Goal: Task Accomplishment & Management: Use online tool/utility

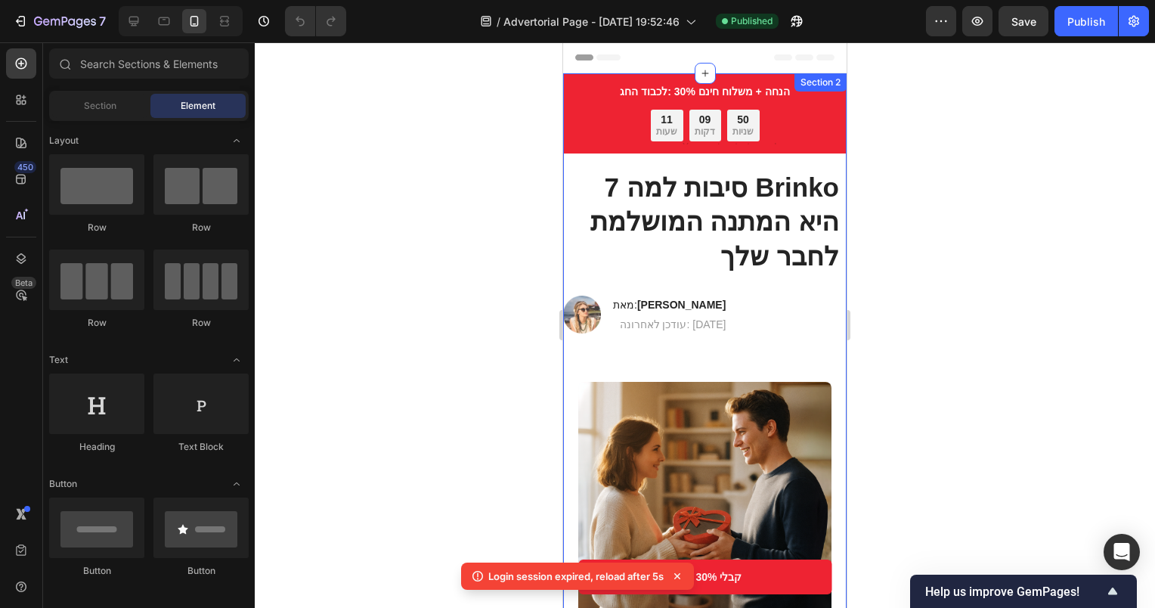
click at [771, 302] on div "Image מאת: [PERSON_NAME] Heading עודכן לאחרונה: [DATE] Text Block Row" at bounding box center [704, 314] width 283 height 38
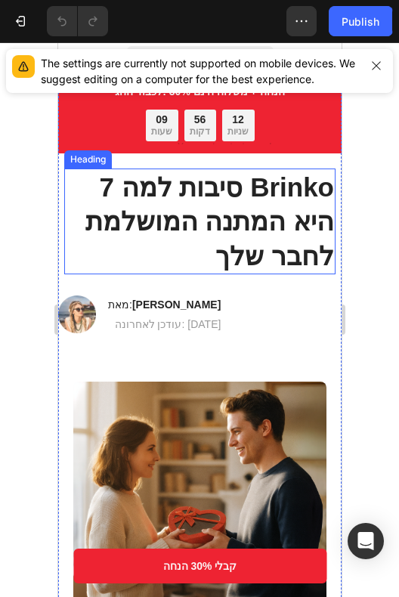
click at [218, 200] on h1 "7 סיבות למה Brinko היא המתנה המושלמת לחבר שלך" at bounding box center [198, 222] width 271 height 107
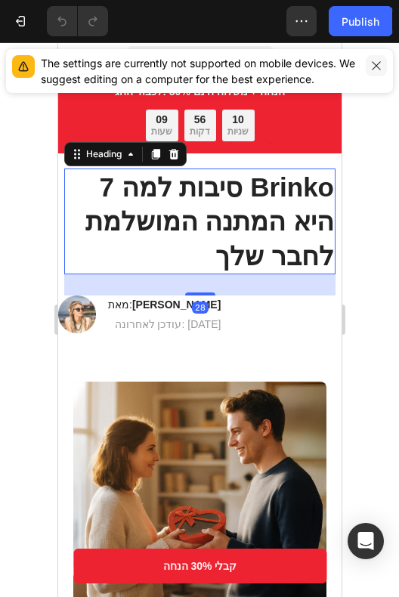
click at [378, 64] on icon "button" at bounding box center [376, 66] width 12 height 12
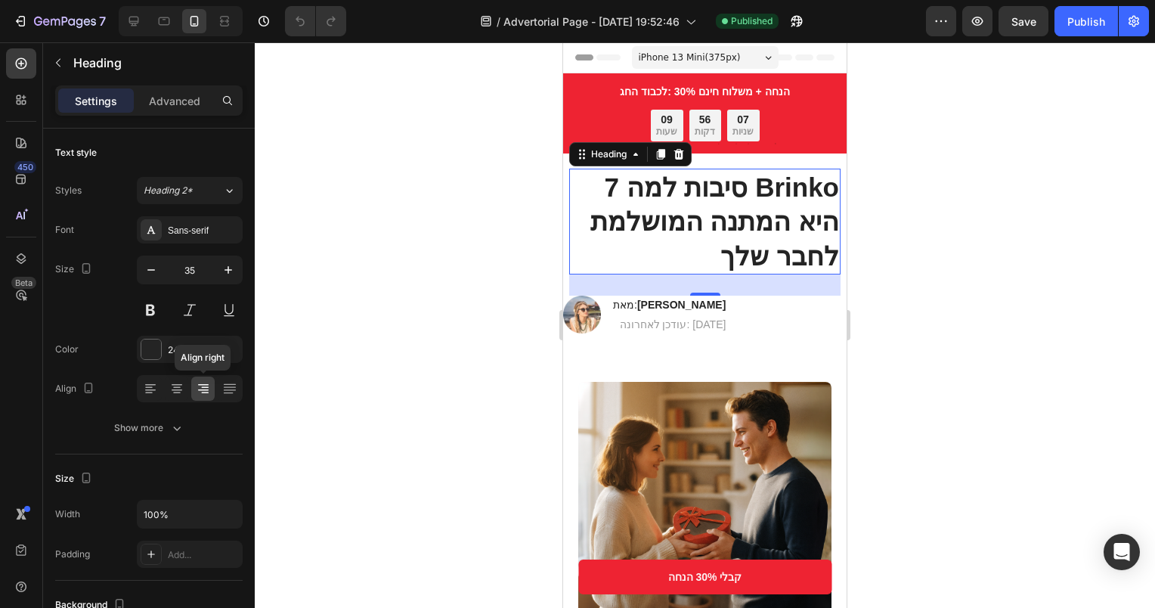
scroll to position [76, 0]
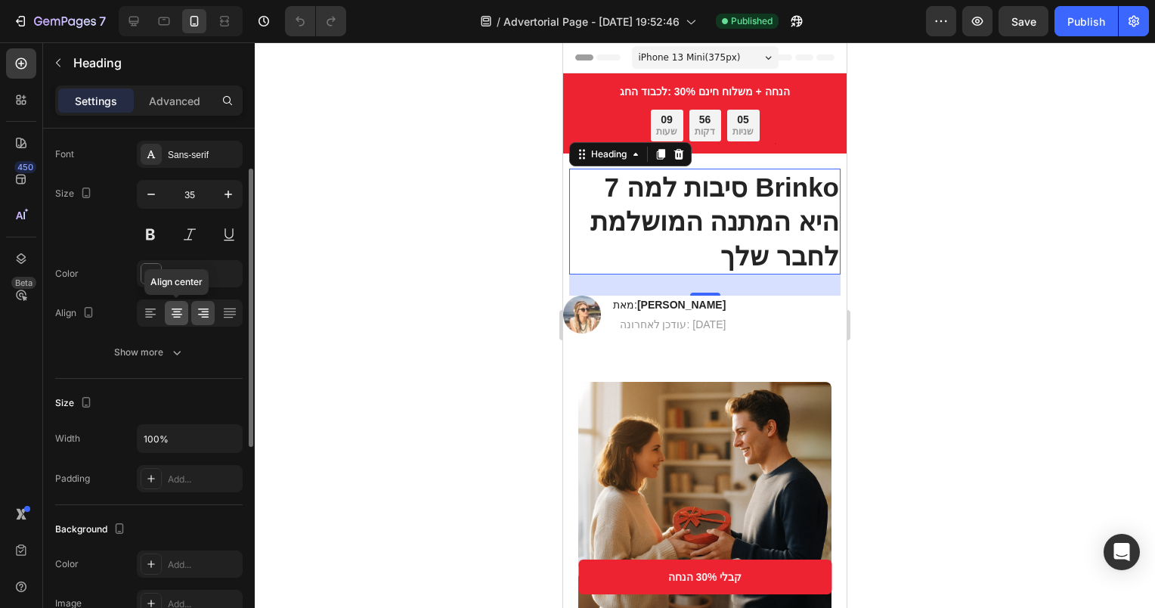
click at [180, 311] on icon at bounding box center [176, 312] width 15 height 15
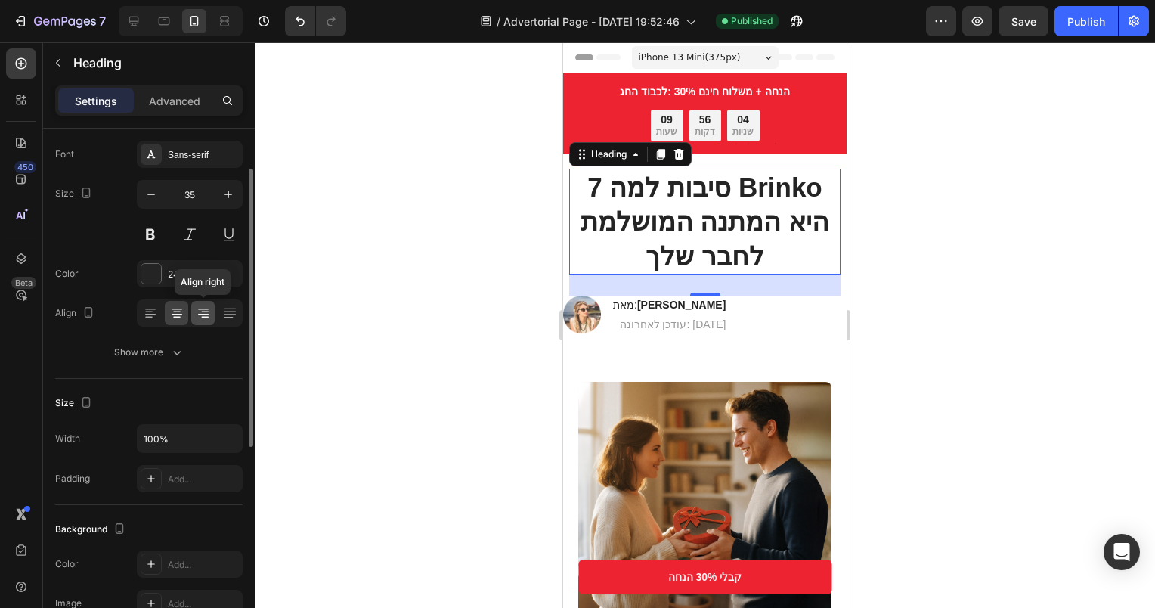
click at [200, 305] on icon at bounding box center [203, 312] width 15 height 15
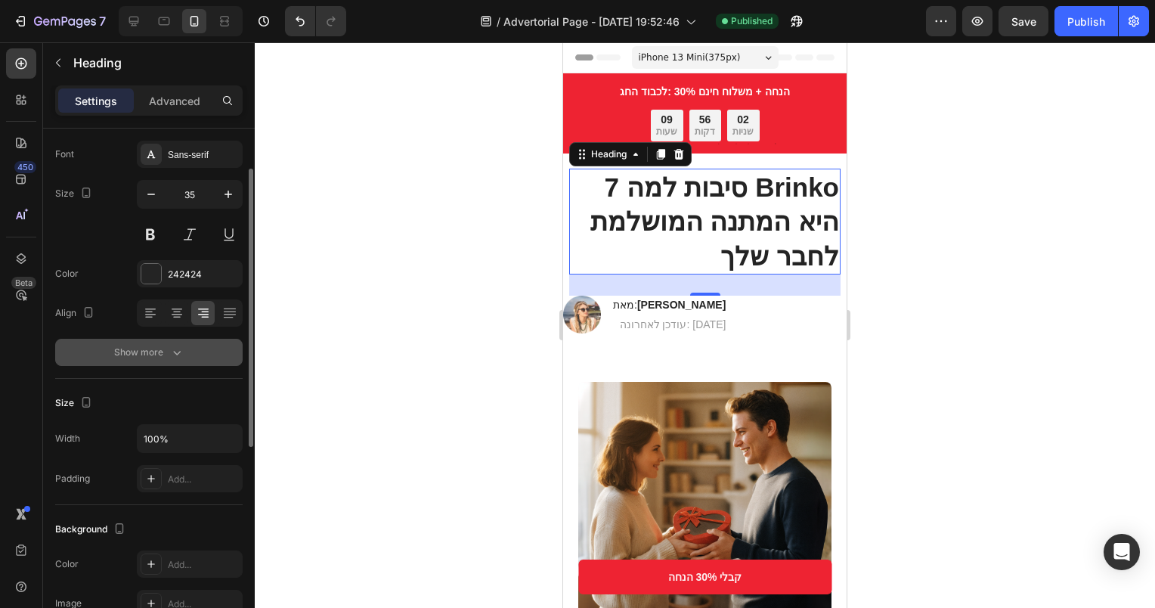
click at [174, 346] on icon "button" at bounding box center [176, 352] width 15 height 15
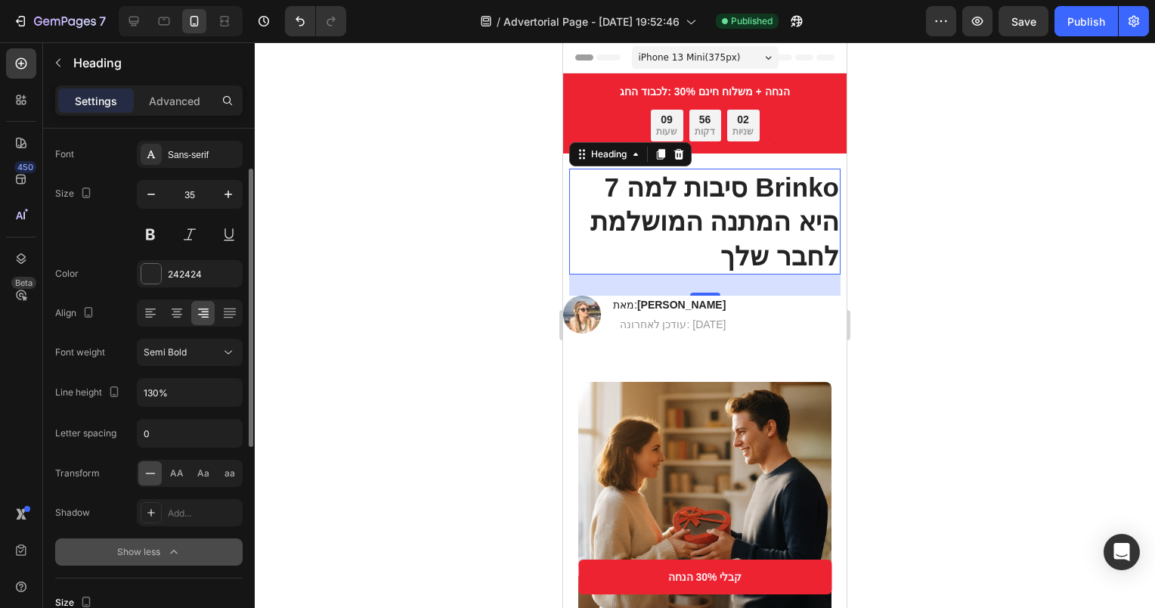
scroll to position [227, 0]
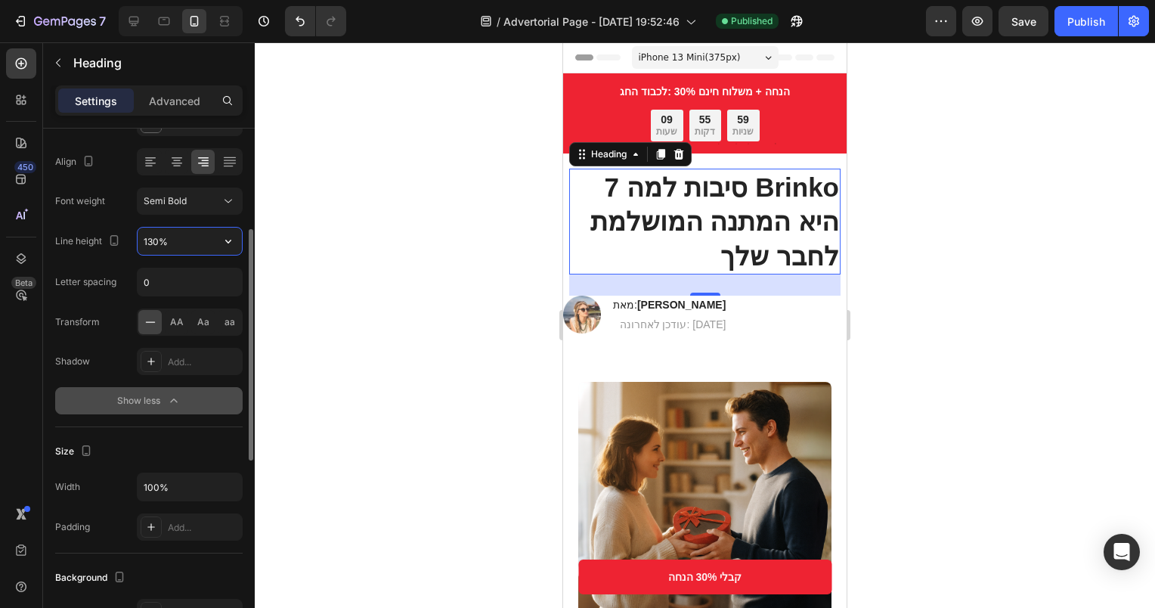
click at [197, 241] on input "130%" at bounding box center [190, 240] width 104 height 27
click at [131, 285] on div "Letter spacing 0" at bounding box center [148, 282] width 187 height 29
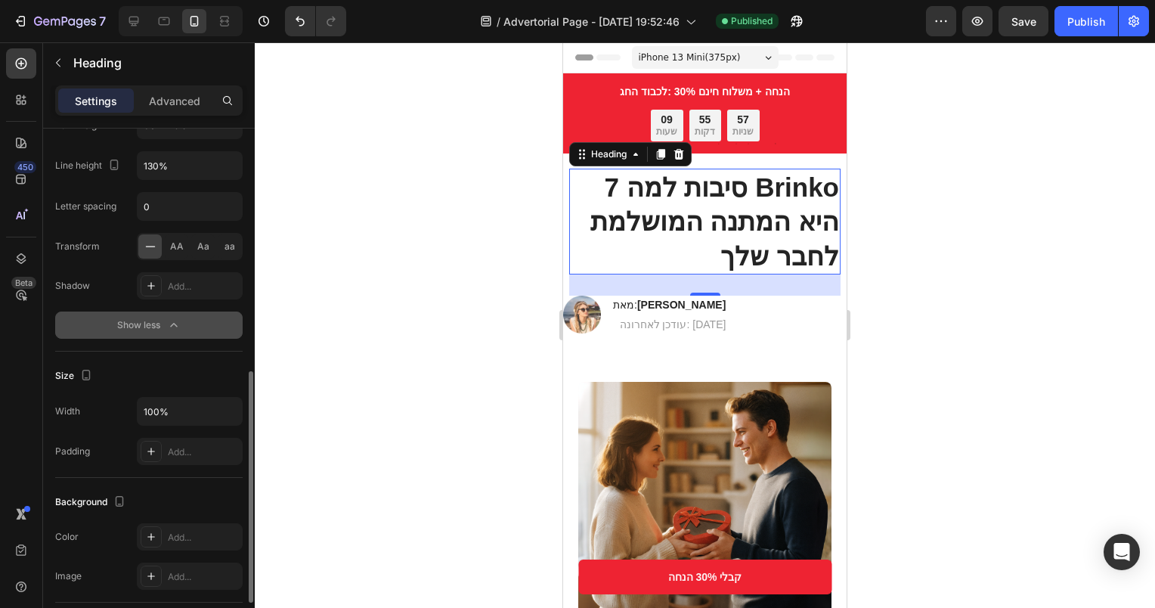
scroll to position [453, 0]
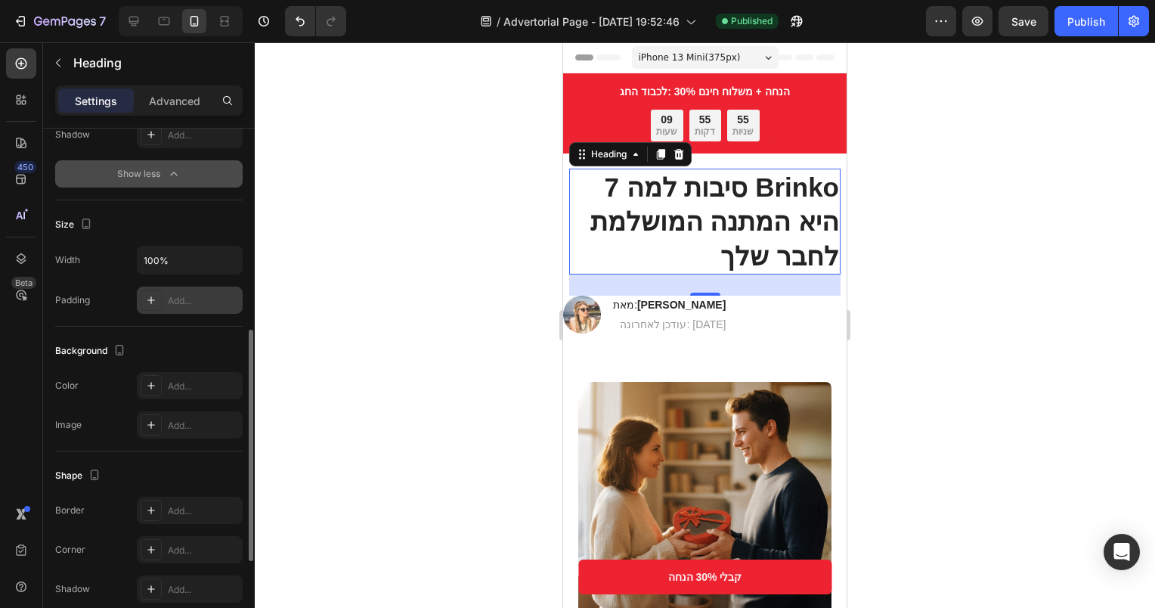
click at [163, 300] on div "Add..." at bounding box center [190, 299] width 106 height 27
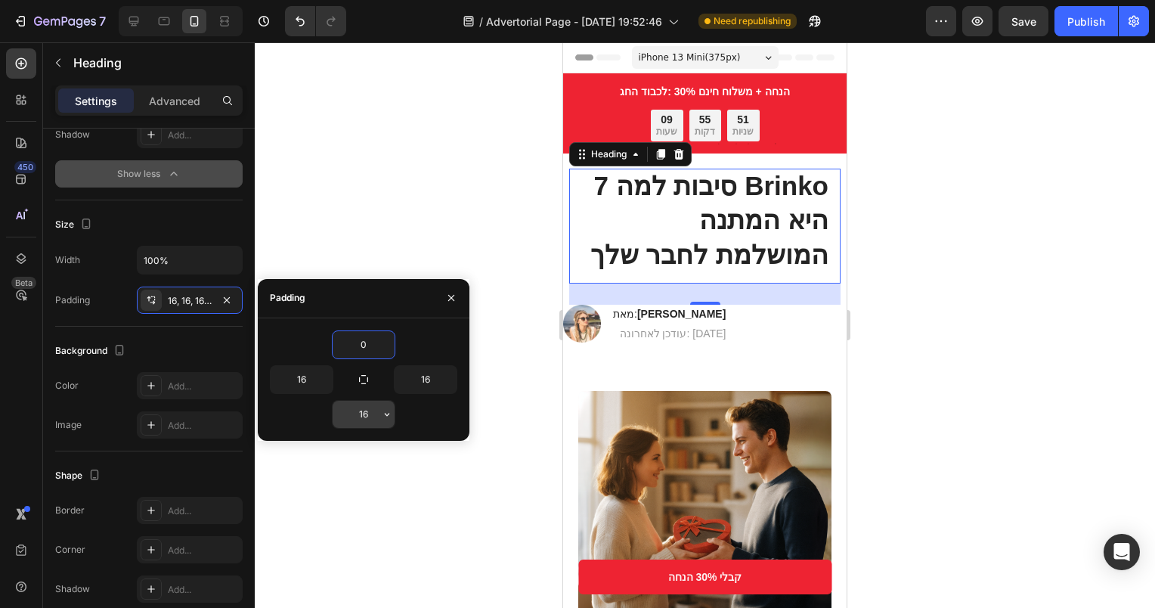
type input "0"
click at [361, 412] on input "16" at bounding box center [364, 414] width 62 height 27
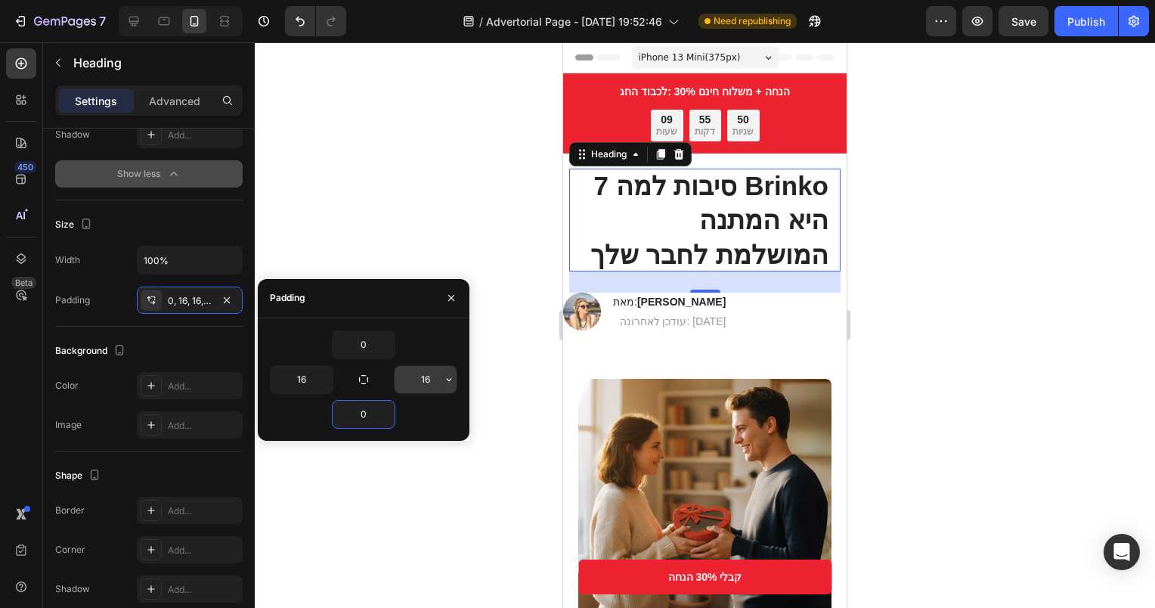
type input "0"
click at [430, 372] on input "16" at bounding box center [425, 379] width 62 height 27
click at [453, 373] on icon "button" at bounding box center [449, 379] width 12 height 12
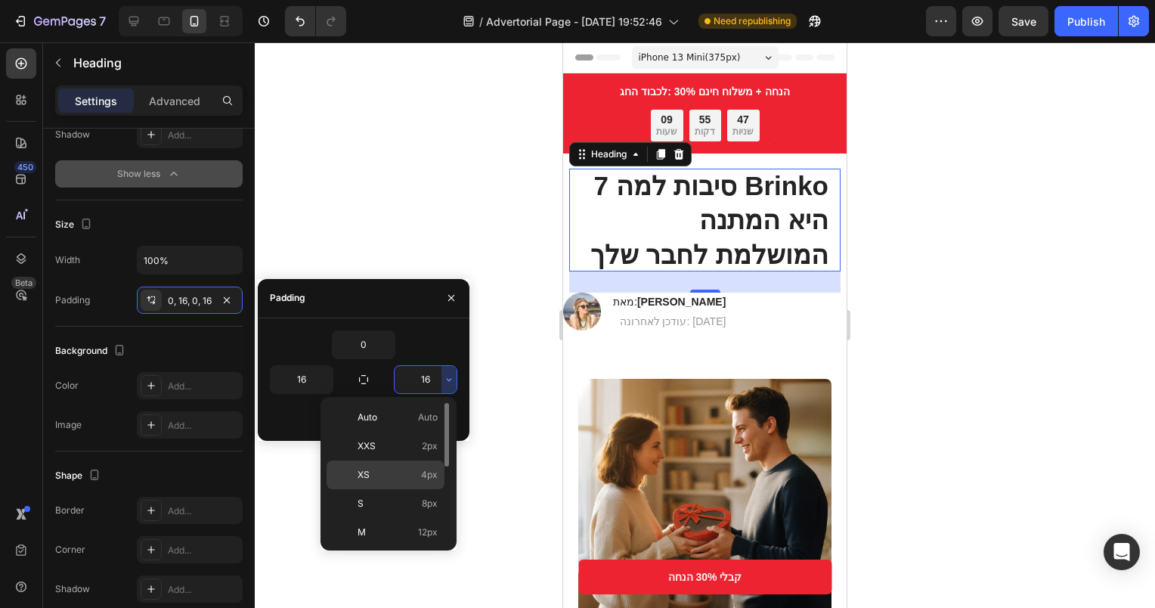
click at [364, 469] on span "XS" at bounding box center [363, 475] width 12 height 14
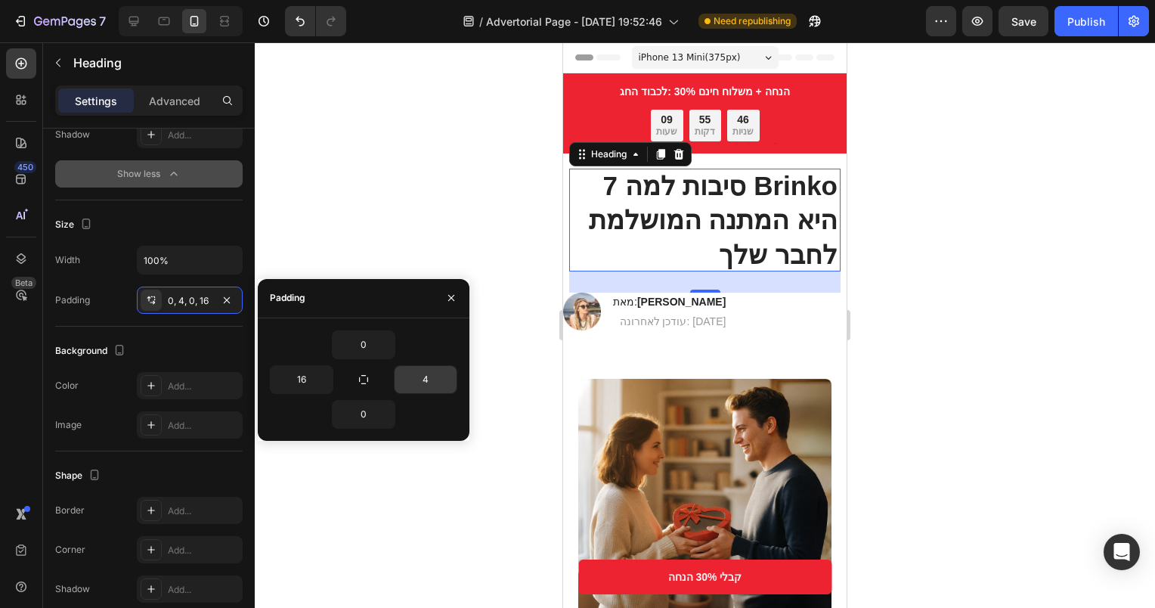
click at [423, 377] on input "4" at bounding box center [425, 379] width 62 height 27
click at [442, 385] on button "button" at bounding box center [448, 379] width 15 height 27
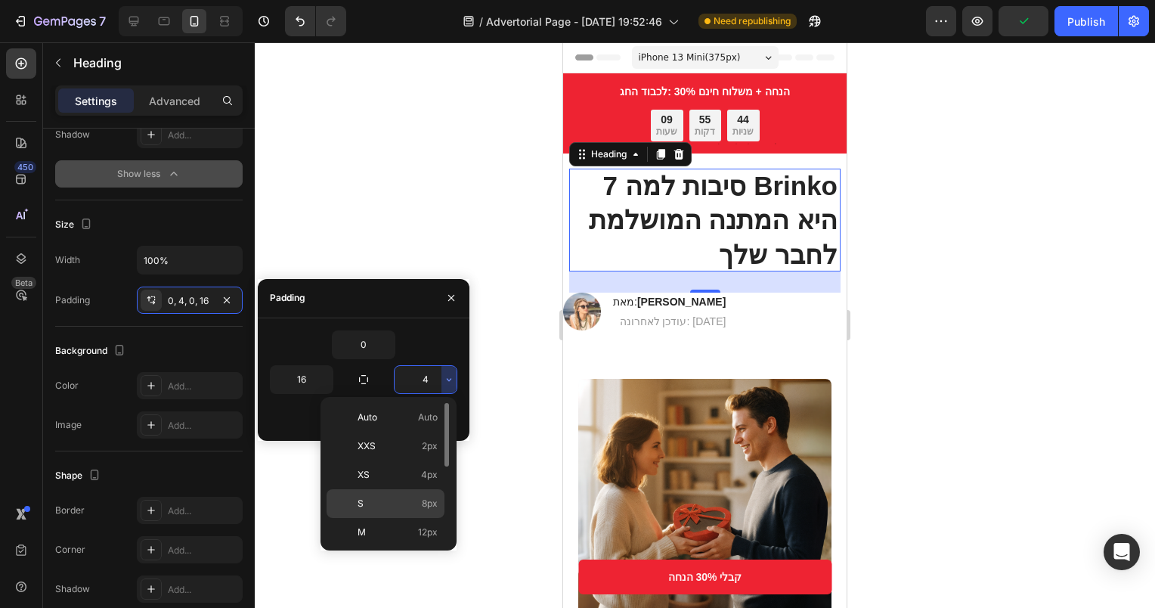
click at [385, 501] on p "S 8px" at bounding box center [397, 503] width 80 height 14
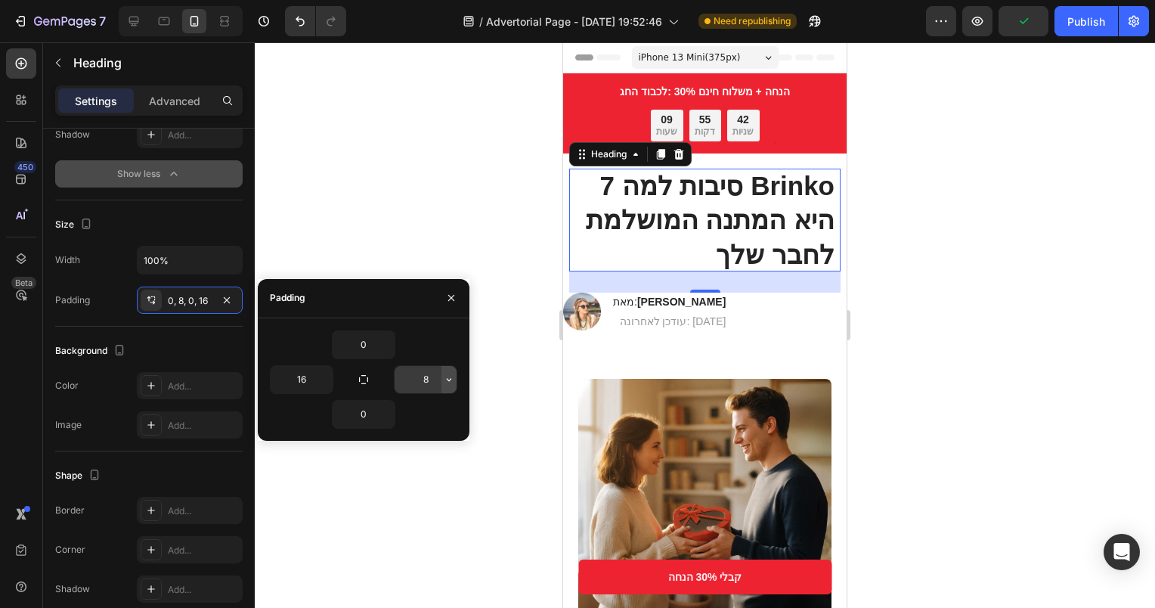
click at [448, 374] on icon "button" at bounding box center [449, 379] width 12 height 12
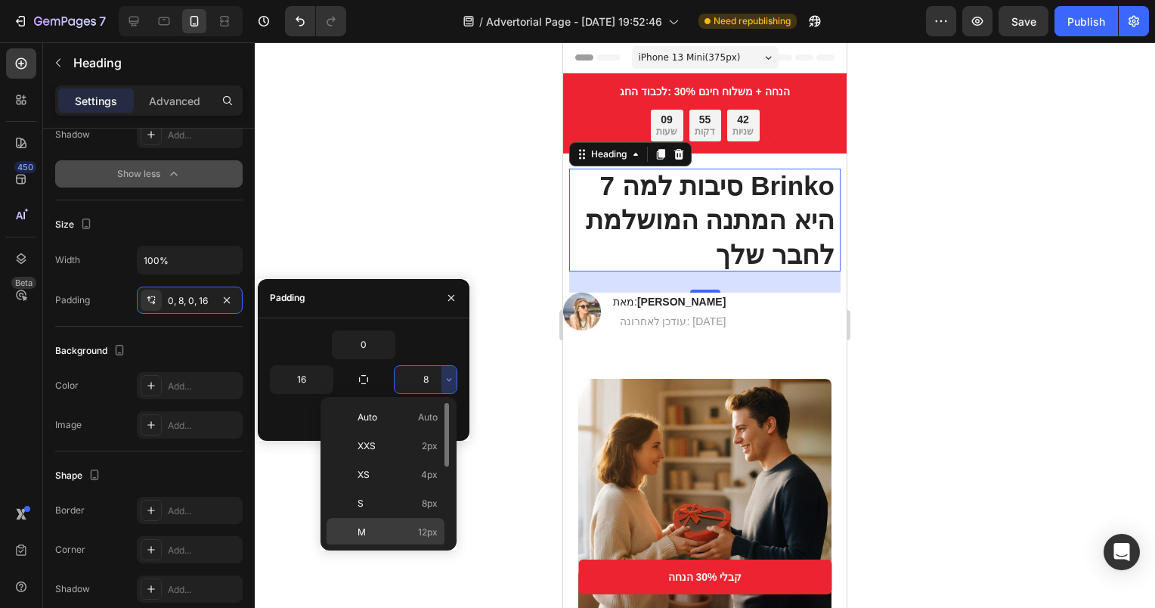
click at [382, 526] on p "M 12px" at bounding box center [397, 532] width 80 height 14
type input "12"
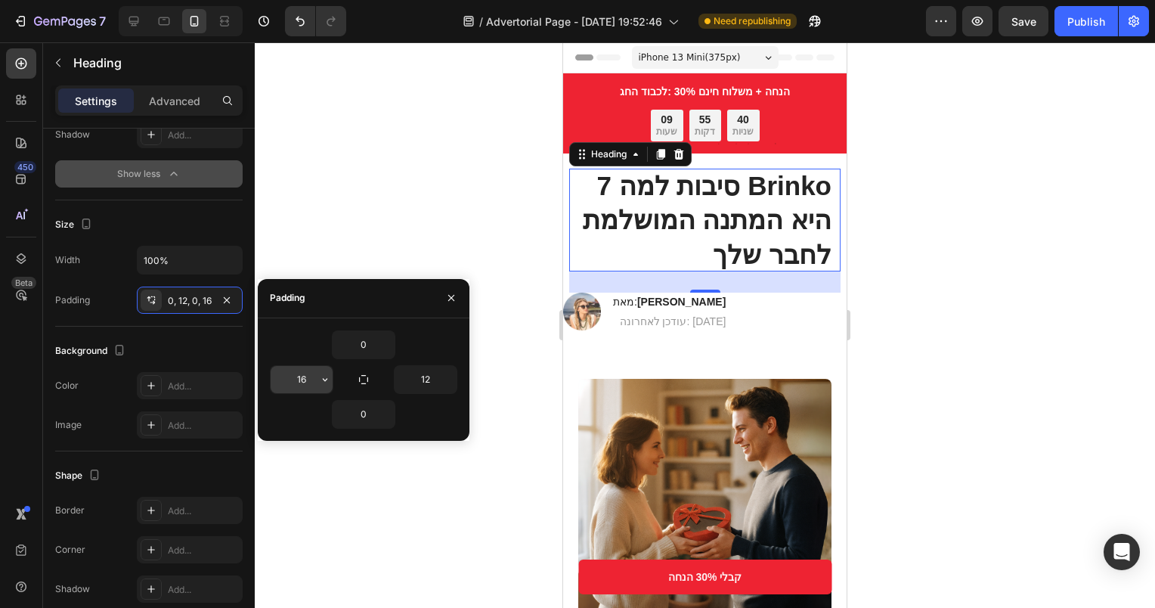
click at [317, 378] on button "button" at bounding box center [324, 379] width 15 height 27
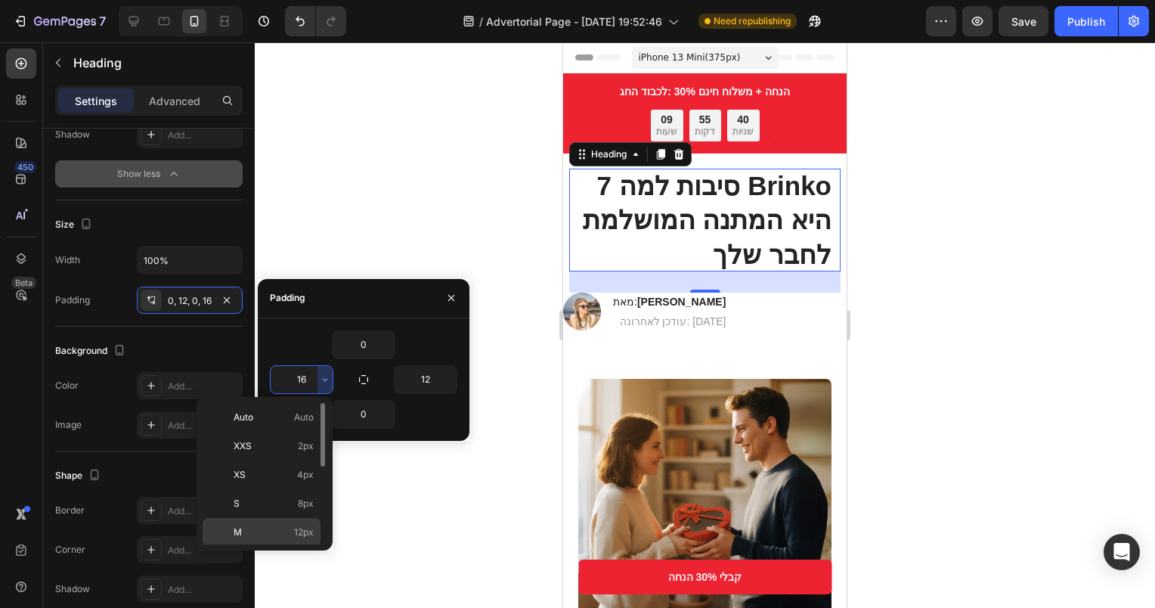
click at [274, 530] on p "M 12px" at bounding box center [274, 532] width 80 height 14
type input "12"
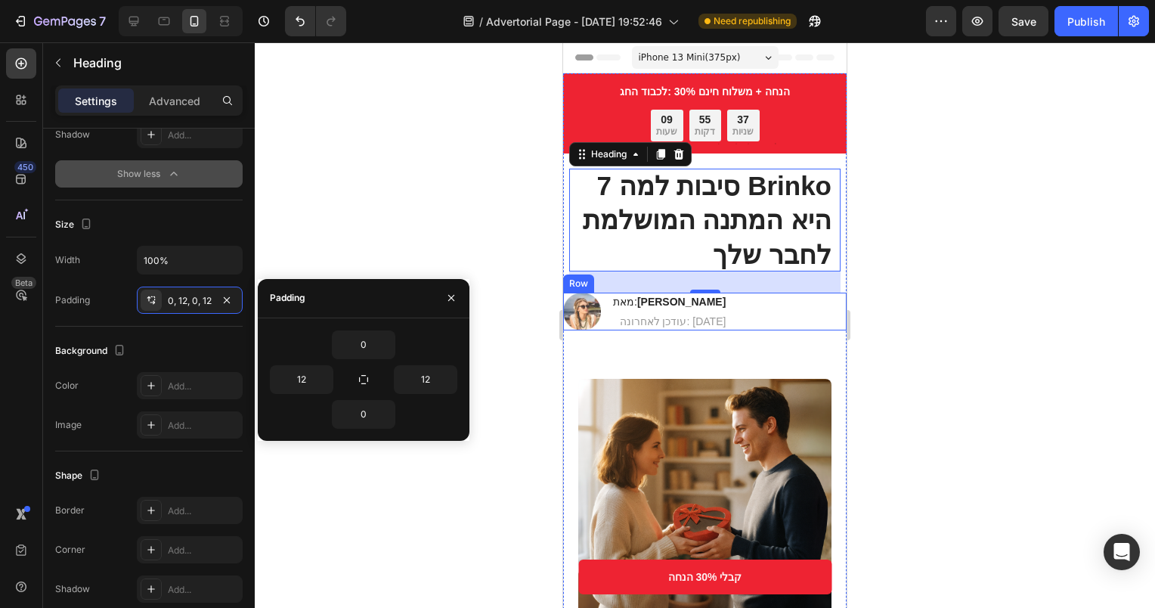
click at [789, 319] on div "Image מאת: [PERSON_NAME] Heading עודכן לאחרונה: [DATE] Text Block Row" at bounding box center [704, 311] width 283 height 38
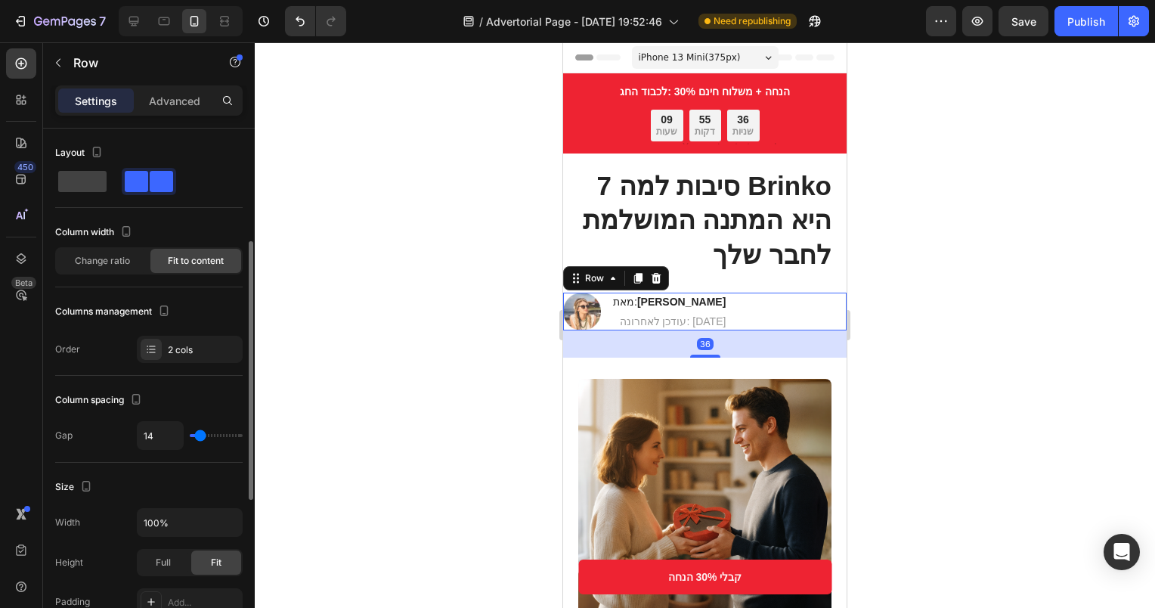
scroll to position [227, 0]
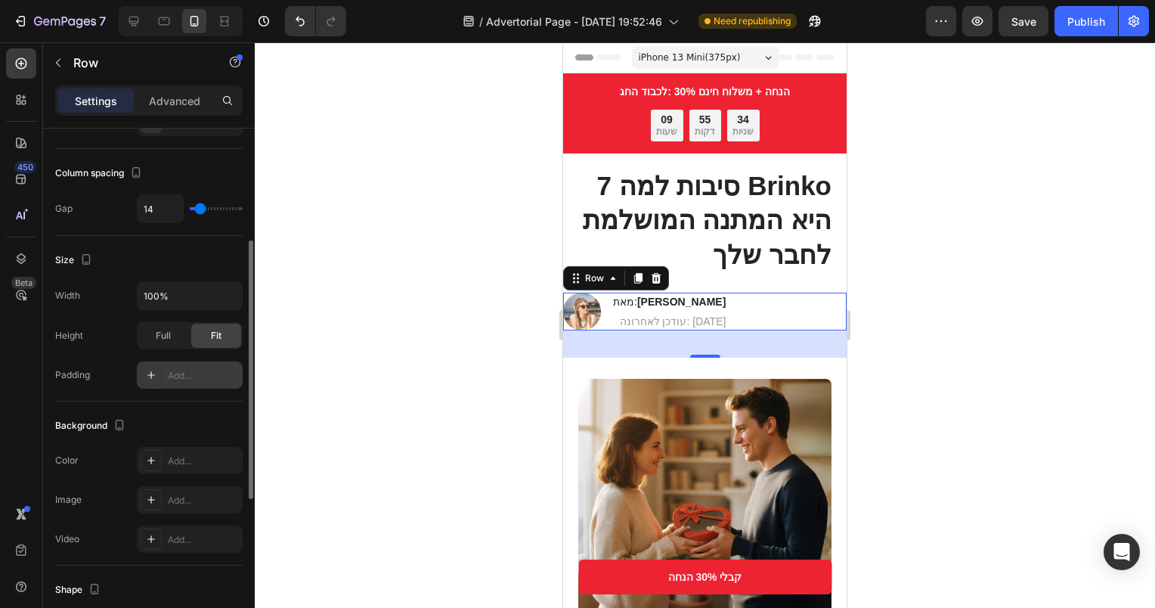
click at [169, 374] on div "Add..." at bounding box center [203, 376] width 71 height 14
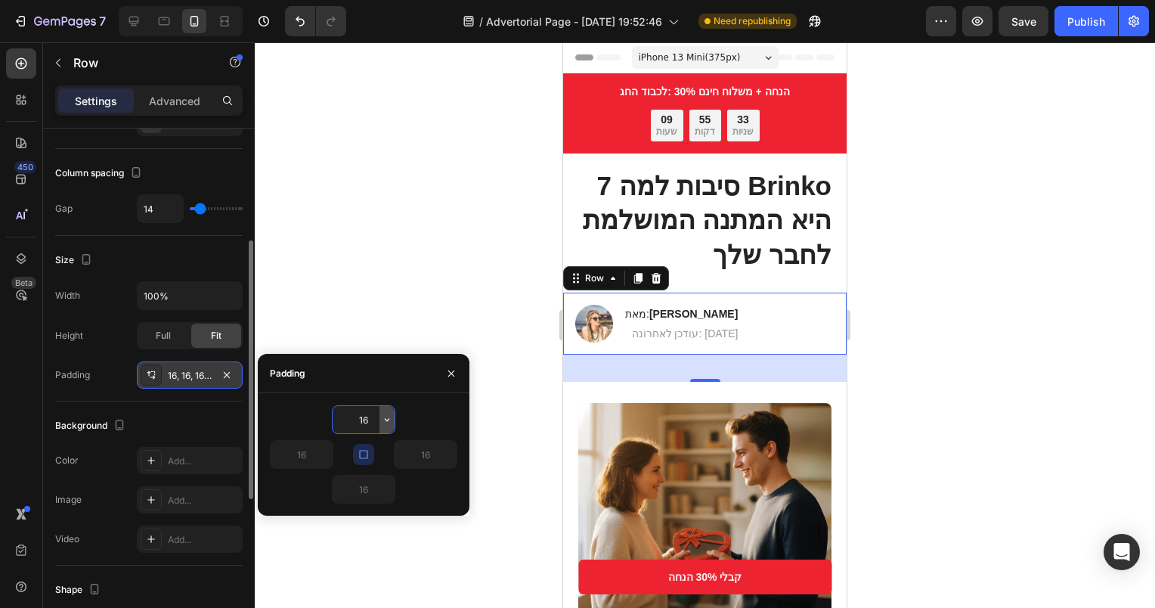
click at [387, 421] on icon "button" at bounding box center [387, 419] width 12 height 12
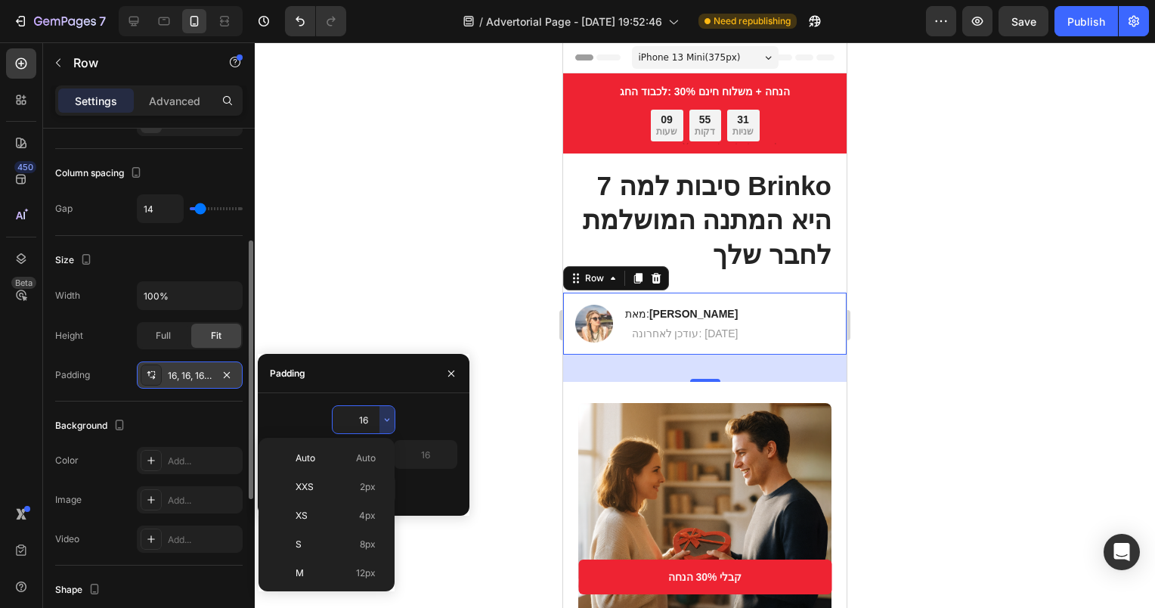
click at [360, 410] on input "16" at bounding box center [364, 419] width 62 height 27
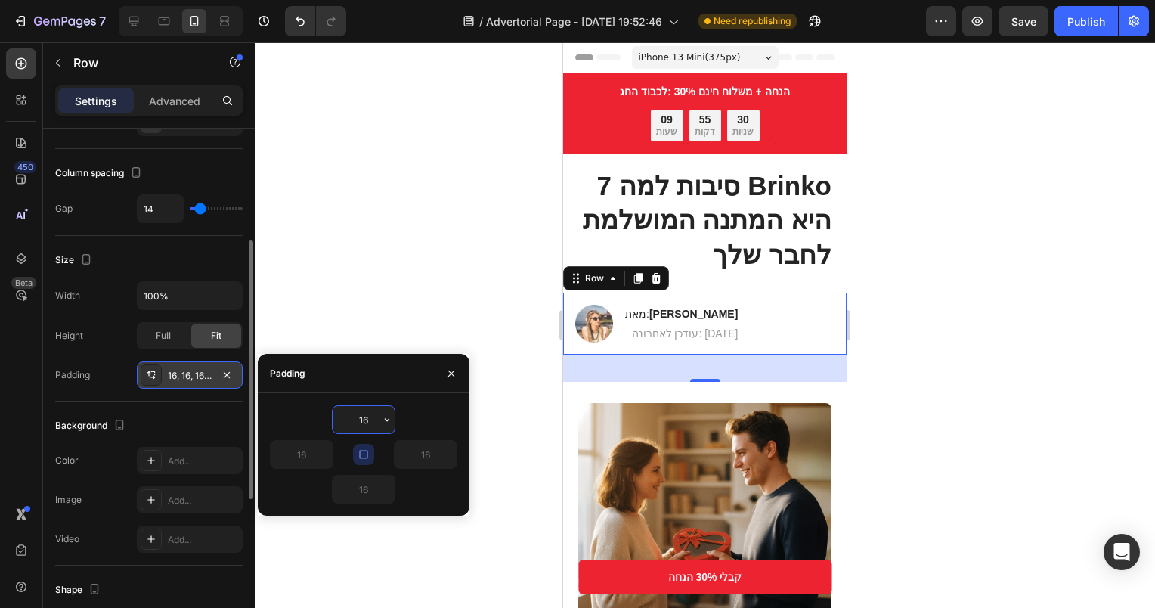
click at [360, 410] on input "16" at bounding box center [364, 419] width 62 height 27
click at [360, 411] on input "16" at bounding box center [364, 419] width 62 height 27
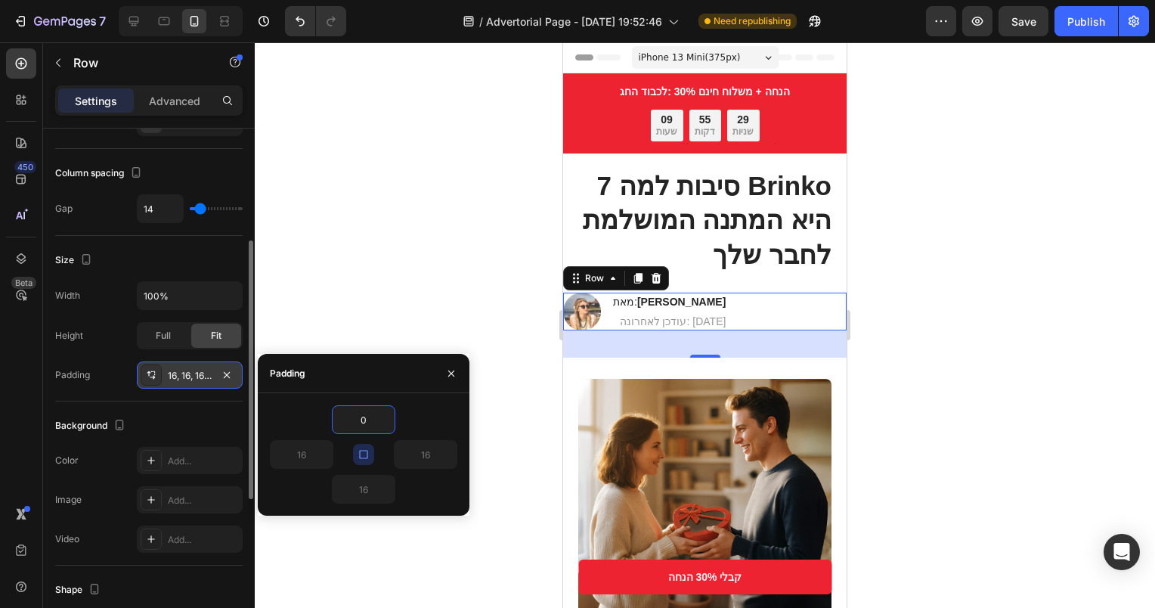
type input "0"
click at [373, 423] on input "0" at bounding box center [364, 419] width 62 height 27
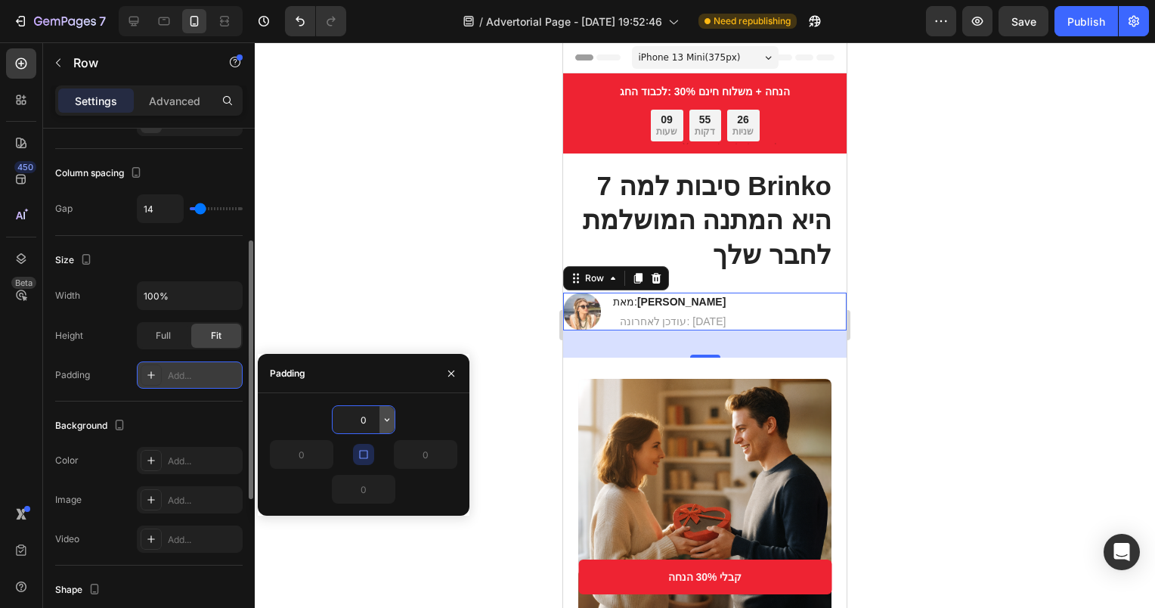
click at [385, 412] on button "button" at bounding box center [386, 419] width 15 height 27
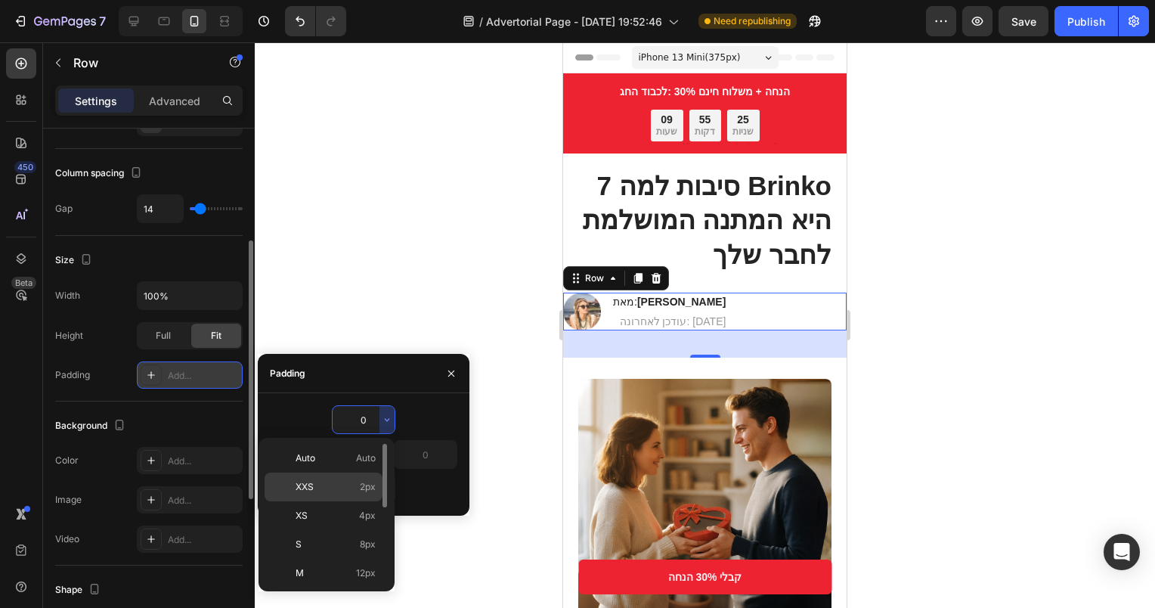
click at [323, 490] on p "XXS 2px" at bounding box center [335, 487] width 80 height 14
type input "2"
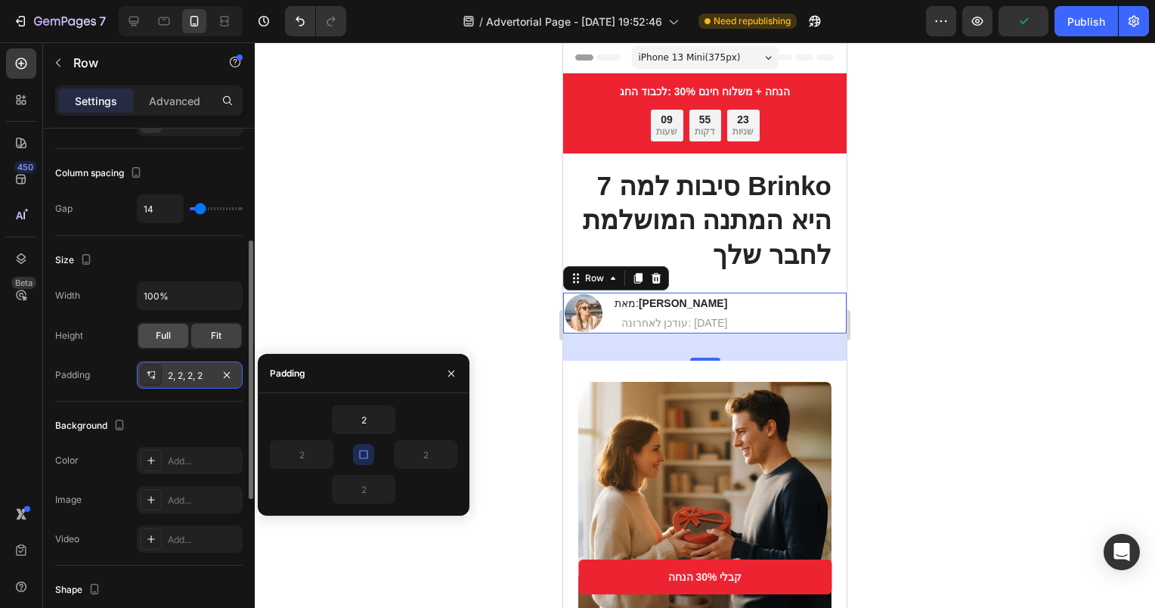
click at [157, 340] on span "Full" at bounding box center [163, 336] width 15 height 14
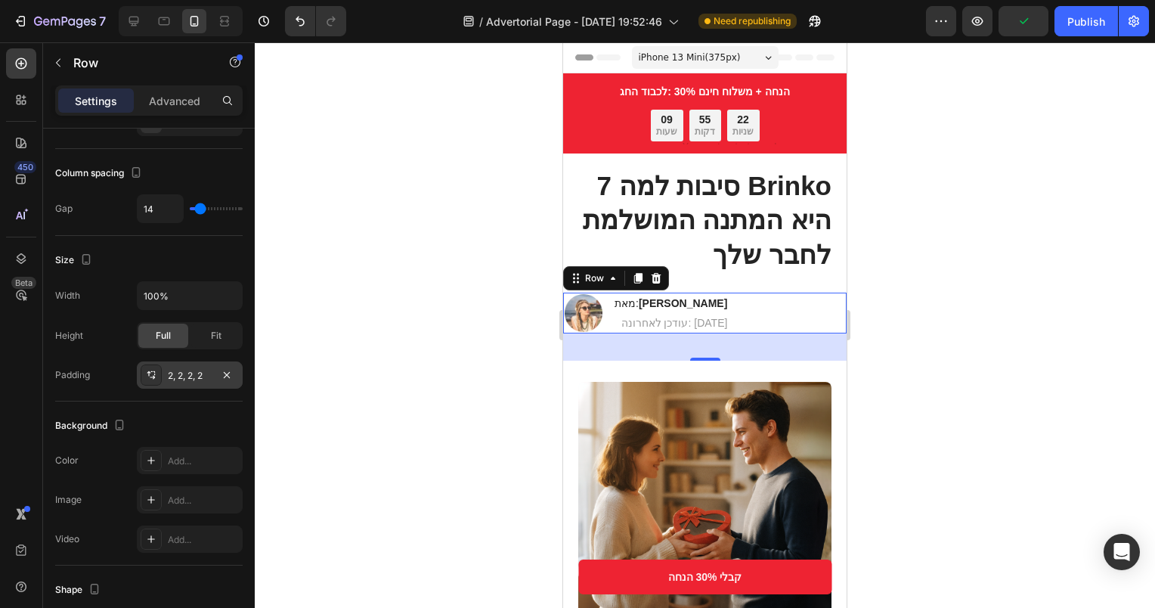
click at [206, 373] on div "2, 2, 2, 2" at bounding box center [190, 376] width 44 height 14
click at [205, 336] on div "Fit" at bounding box center [216, 335] width 50 height 24
click at [194, 379] on div "2, 2, 2, 2" at bounding box center [190, 376] width 44 height 14
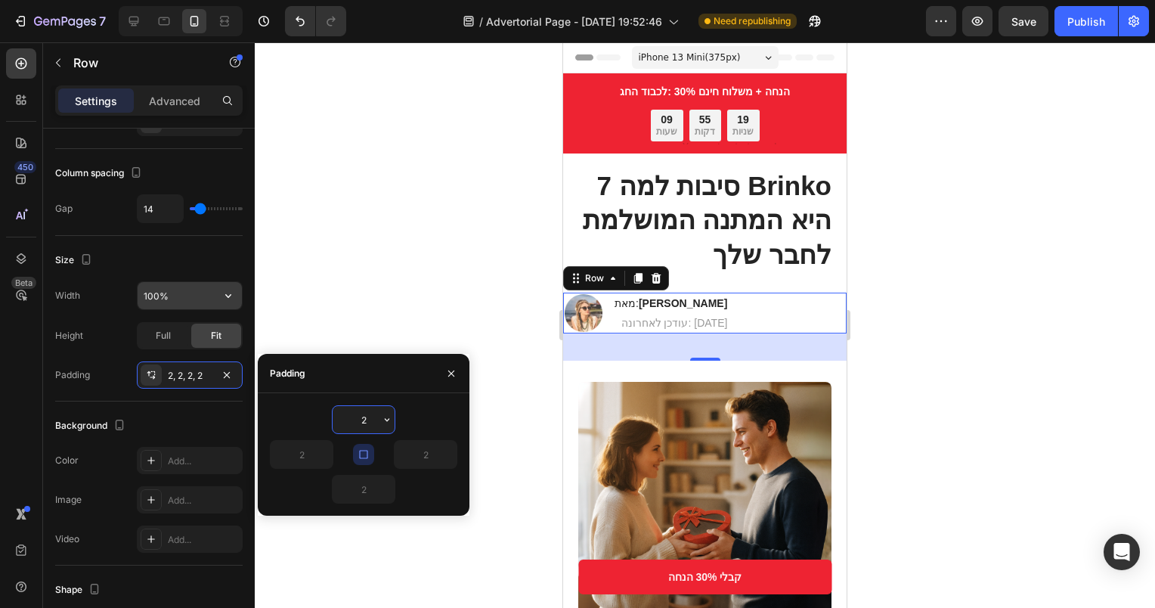
click at [181, 299] on input "100%" at bounding box center [190, 295] width 104 height 27
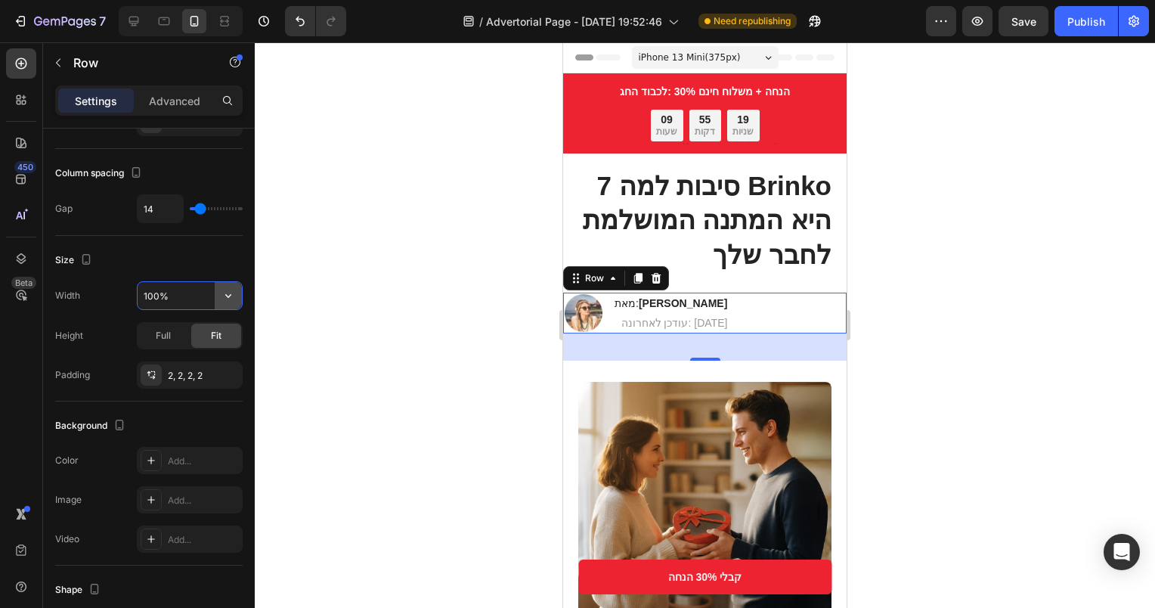
click at [224, 294] on icon "button" at bounding box center [228, 295] width 15 height 15
click at [163, 293] on input "100%" at bounding box center [190, 295] width 104 height 27
click at [209, 292] on input "100%" at bounding box center [190, 295] width 104 height 27
drag, startPoint x: 154, startPoint y: 292, endPoint x: 139, endPoint y: 293, distance: 15.1
click at [139, 293] on input "100%" at bounding box center [190, 295] width 104 height 27
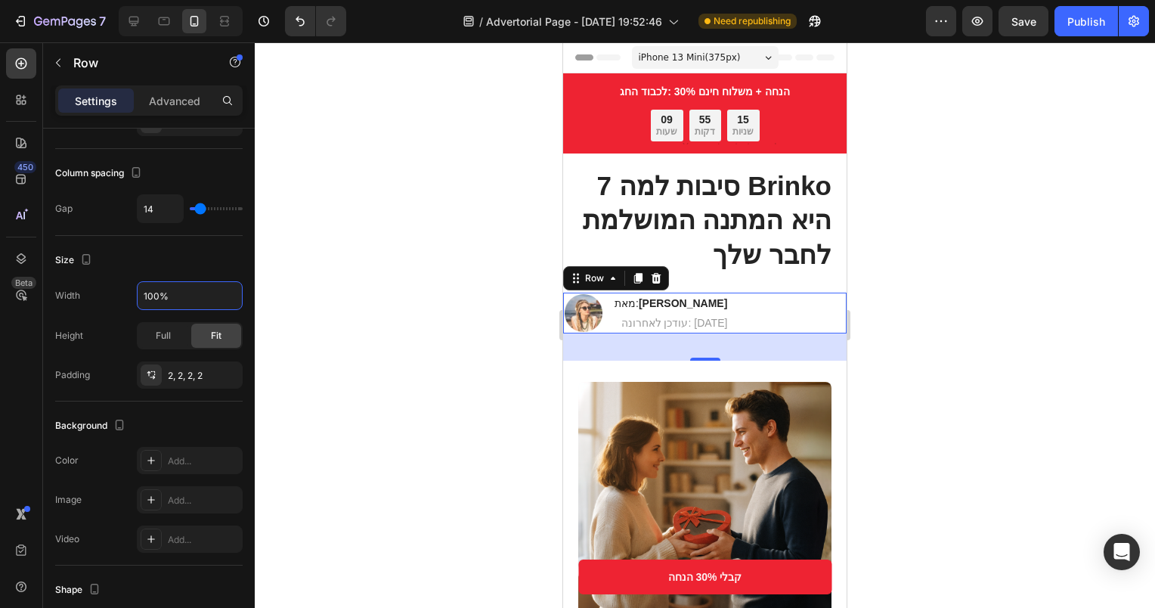
drag, startPoint x: 159, startPoint y: 292, endPoint x: 125, endPoint y: 295, distance: 33.4
click at [125, 295] on div "Width 100%" at bounding box center [148, 295] width 187 height 29
type input "90%"
click at [1096, 36] on div "7 / Advertorial Page - [DATE] 19:52:46 Need republishing Preview Publish" at bounding box center [577, 21] width 1155 height 43
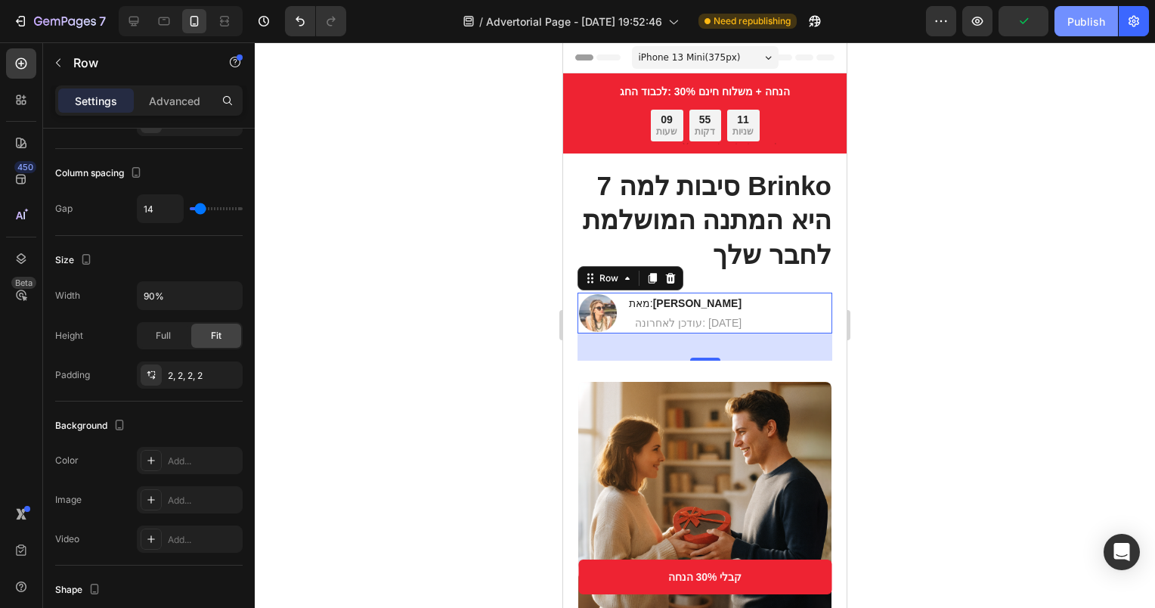
click at [1091, 27] on div "Publish" at bounding box center [1086, 22] width 38 height 16
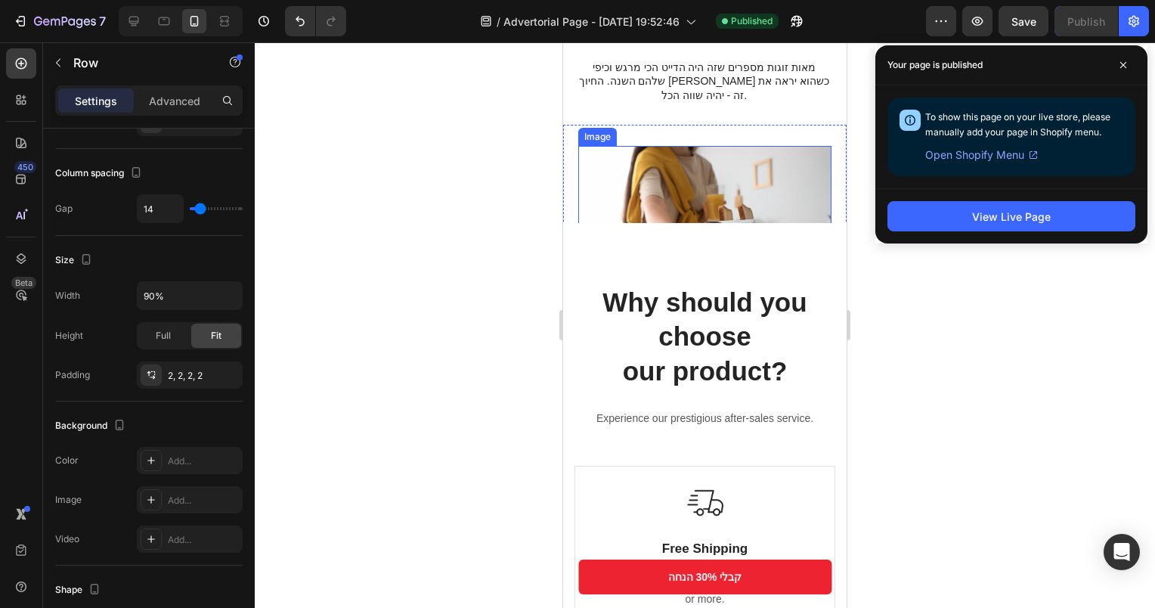
scroll to position [3023, 0]
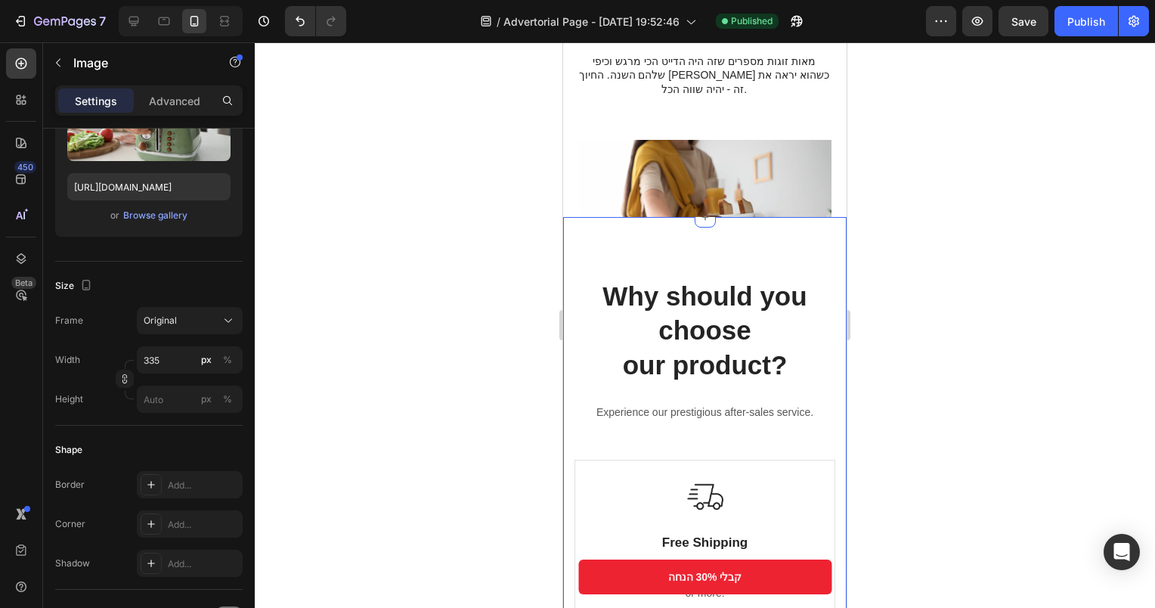
click at [708, 165] on img at bounding box center [704, 240] width 253 height 200
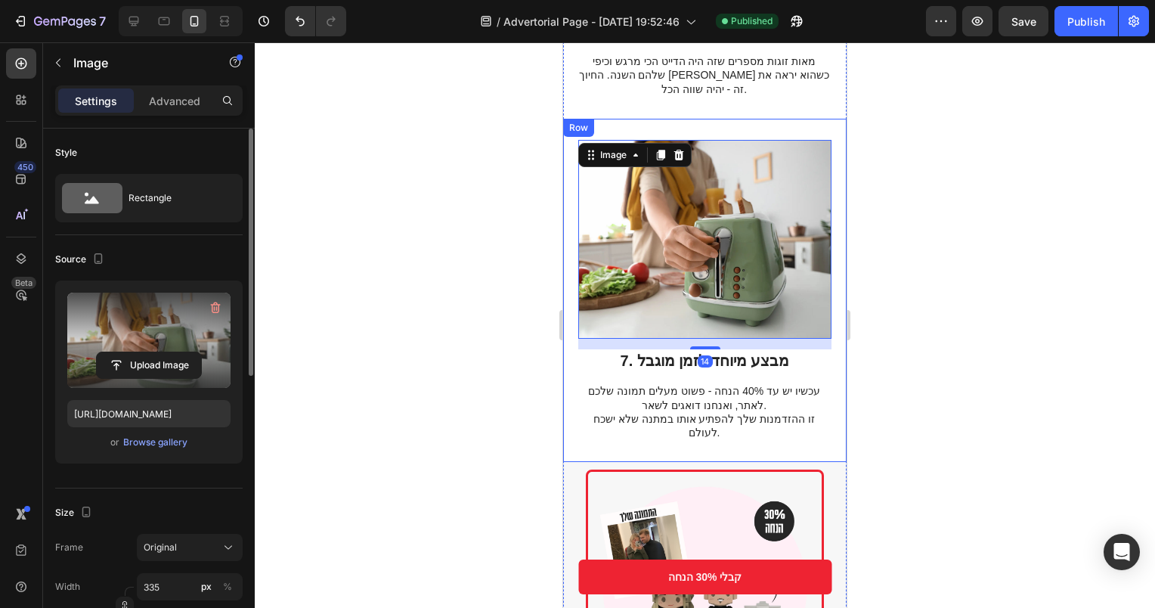
click at [201, 323] on label at bounding box center [148, 339] width 163 height 95
click at [201, 352] on input "file" at bounding box center [149, 365] width 104 height 26
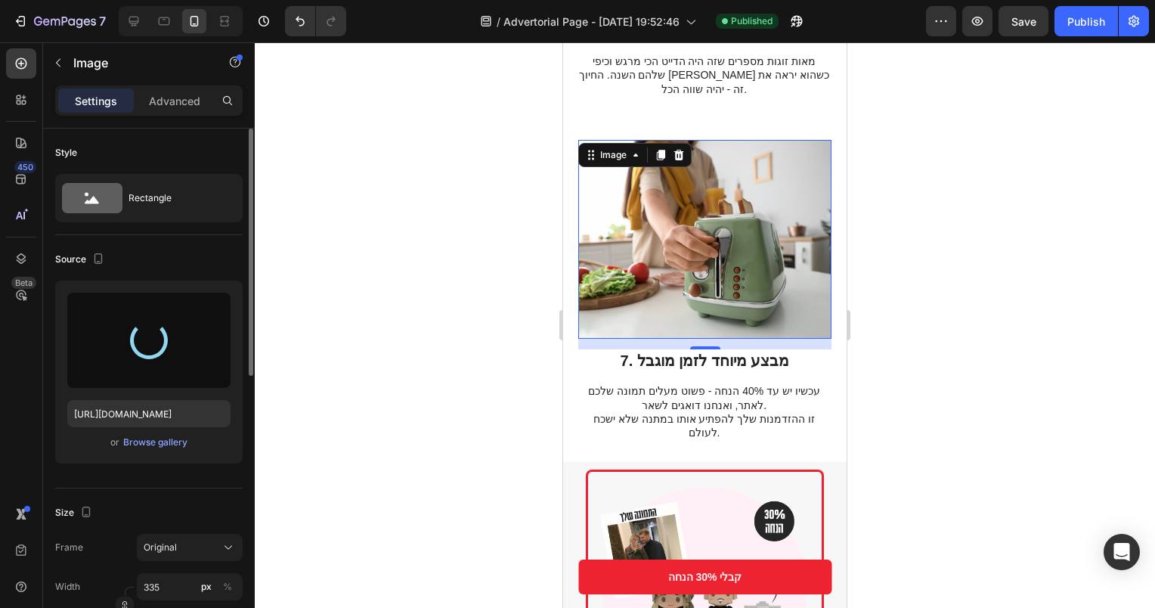
scroll to position [76, 0]
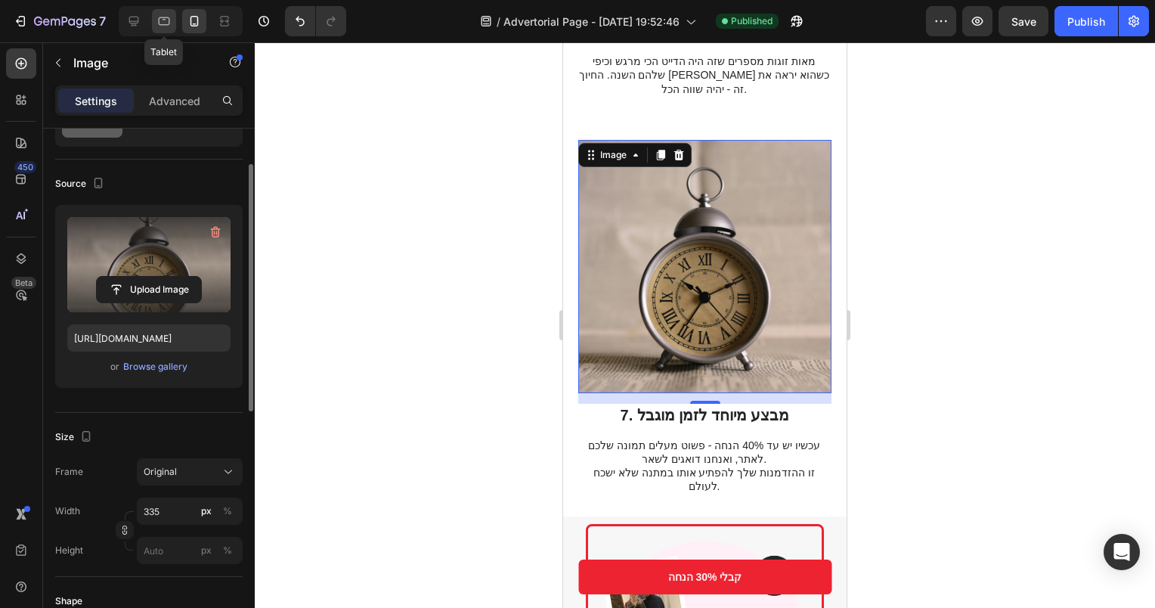
click at [157, 18] on icon at bounding box center [163, 21] width 15 height 15
type input "[URL][DOMAIN_NAME]"
type input "483"
type input "380"
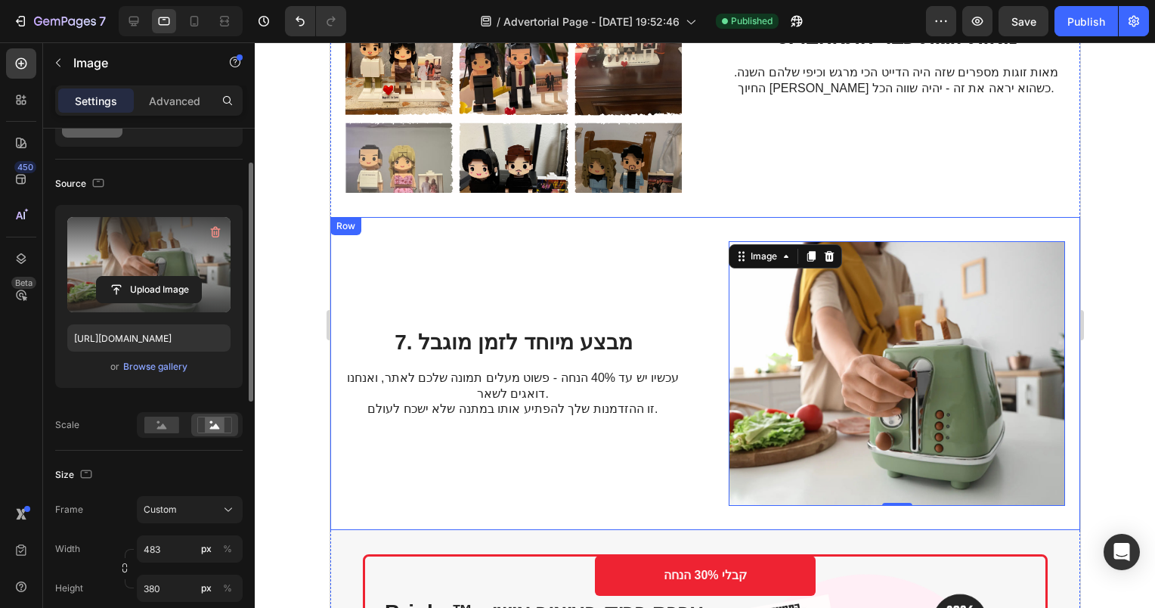
scroll to position [2621, 0]
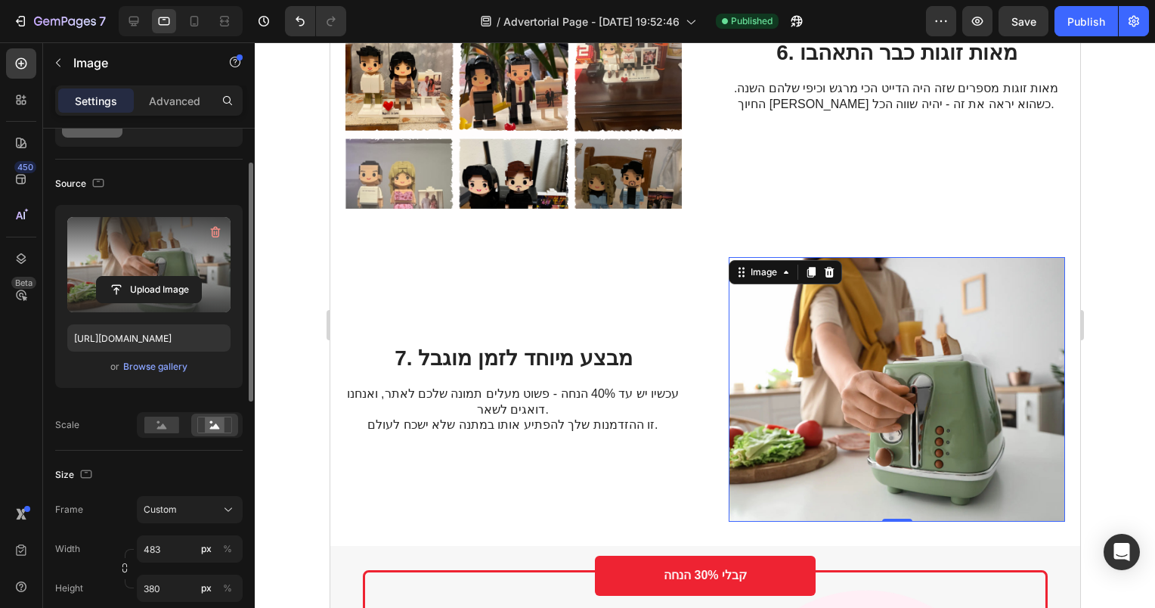
drag, startPoint x: 834, startPoint y: 329, endPoint x: 814, endPoint y: 329, distance: 19.7
click at [834, 329] on img at bounding box center [896, 389] width 336 height 264
click at [167, 246] on label at bounding box center [148, 264] width 163 height 95
click at [167, 277] on input "file" at bounding box center [149, 290] width 104 height 26
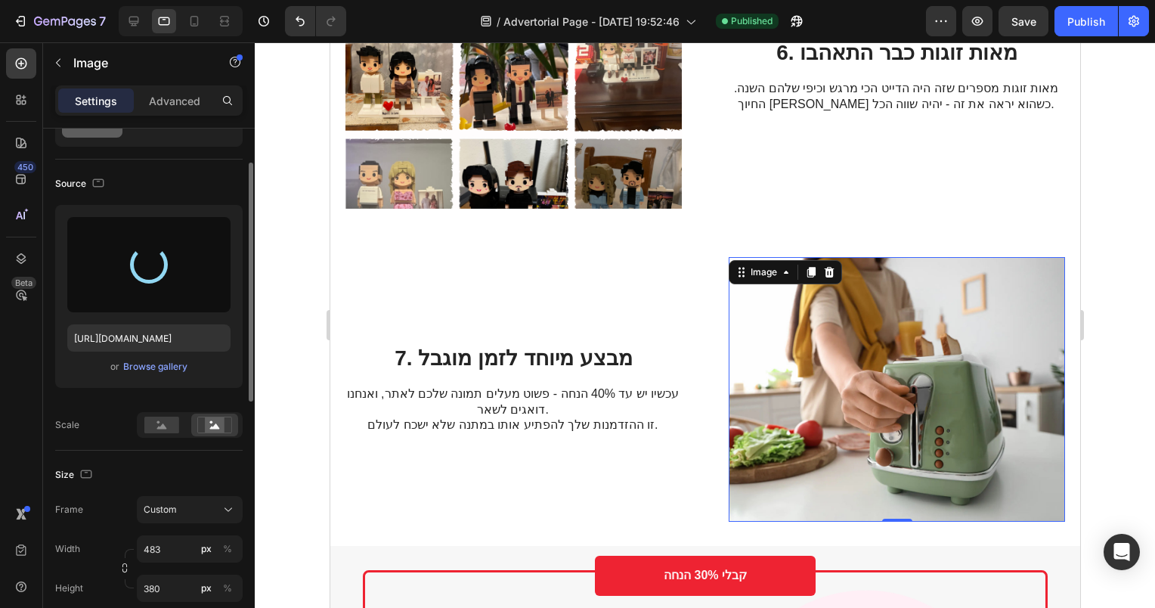
type input "[URL][DOMAIN_NAME]"
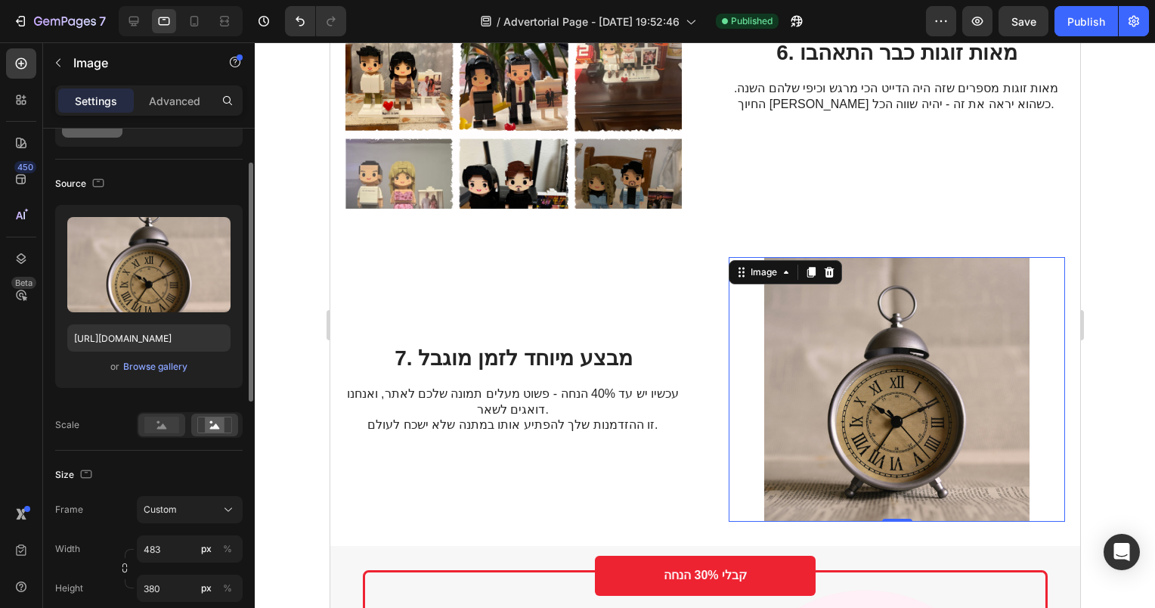
click at [157, 425] on rect at bounding box center [161, 424] width 35 height 17
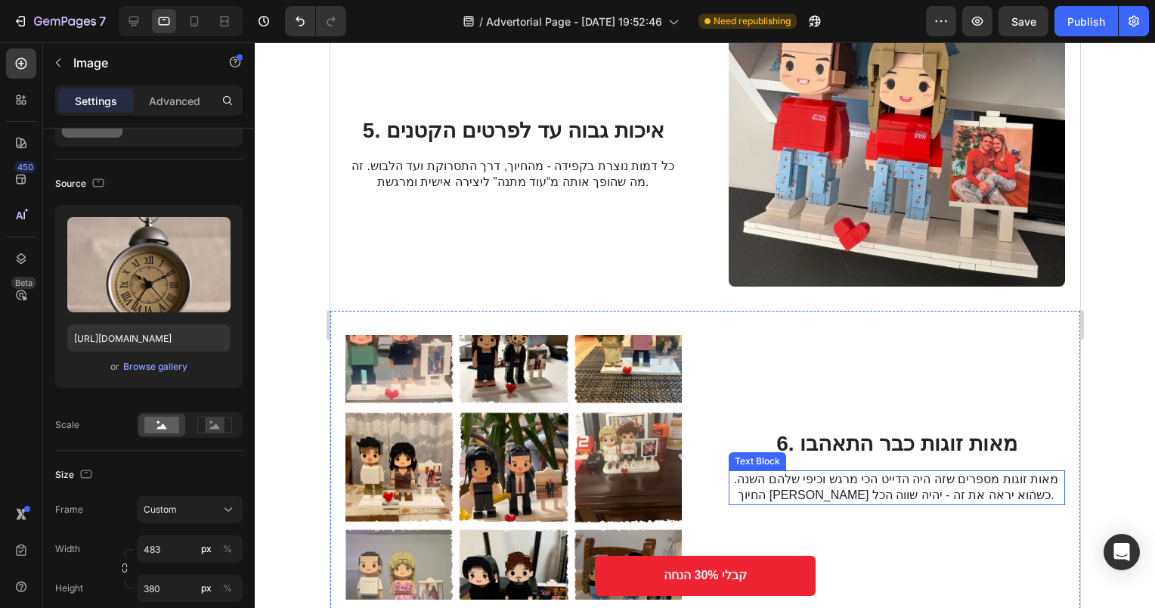
scroll to position [1941, 0]
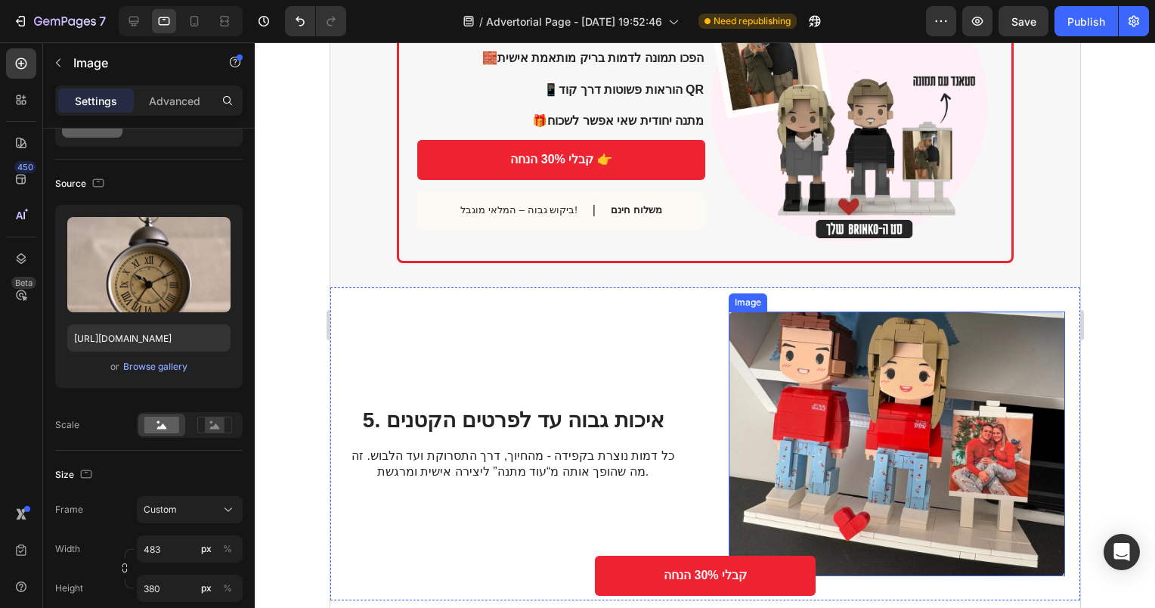
click at [946, 357] on img at bounding box center [896, 443] width 336 height 264
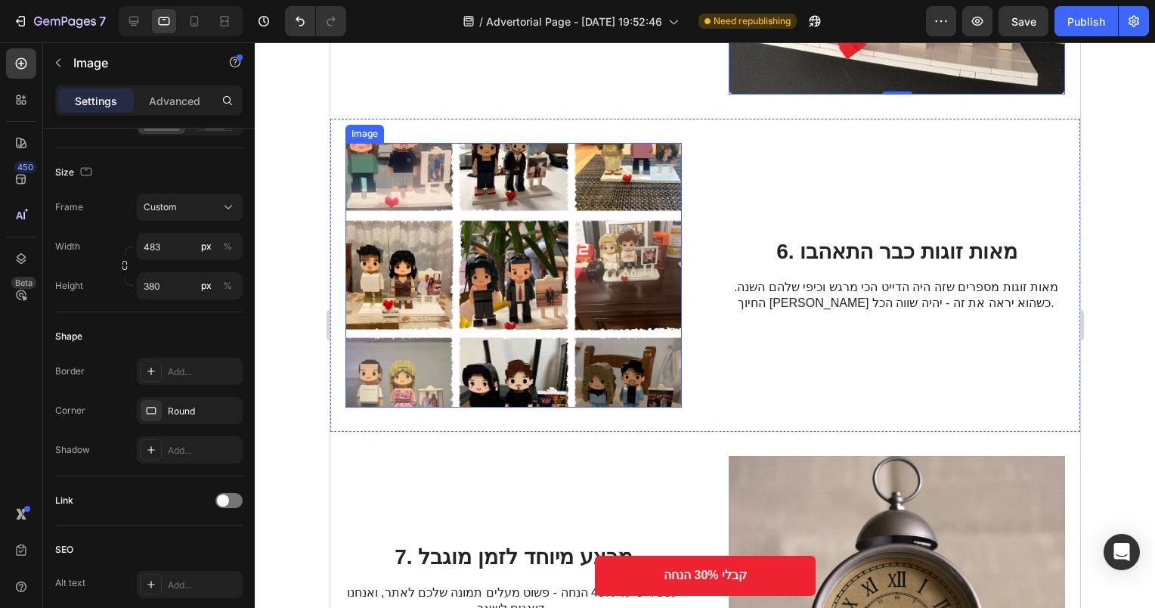
scroll to position [2470, 0]
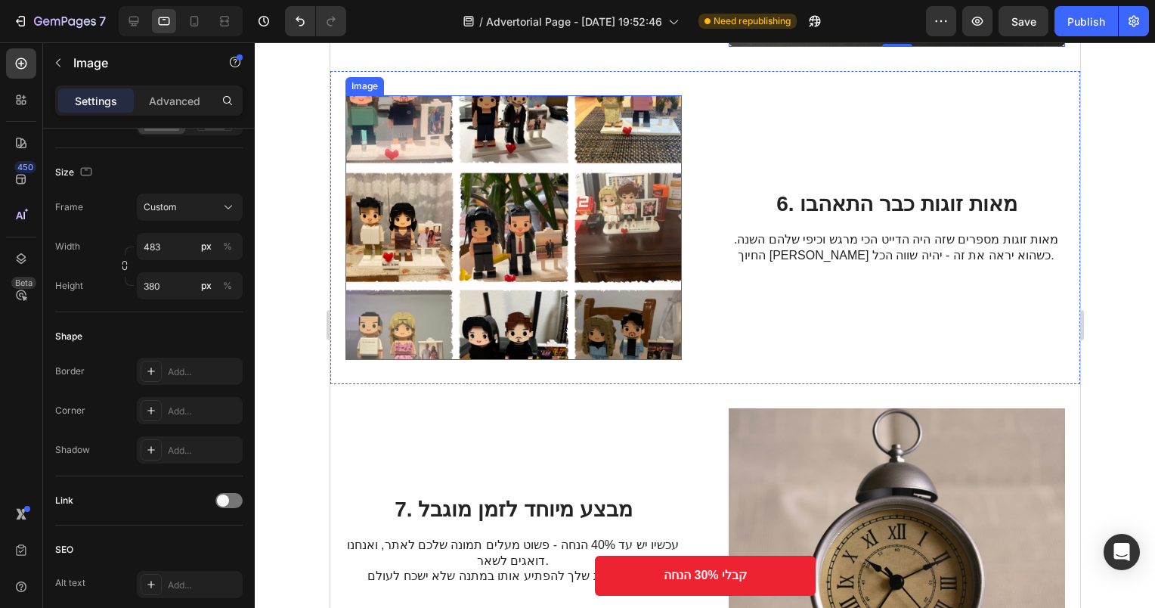
click at [543, 299] on img at bounding box center [513, 227] width 336 height 264
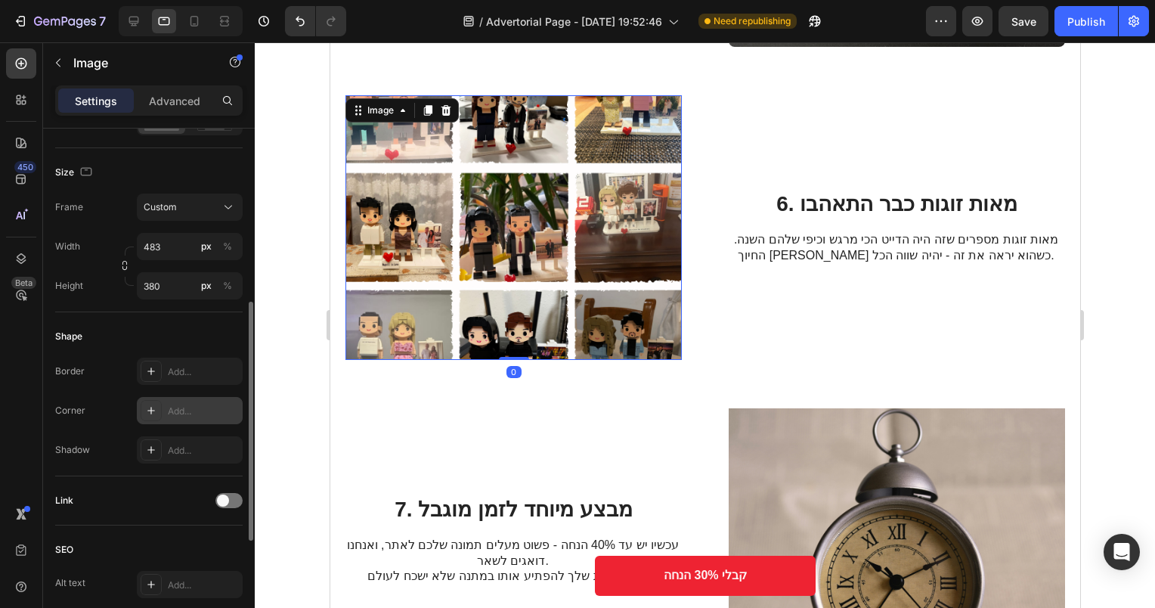
click at [163, 416] on div "Add..." at bounding box center [190, 410] width 106 height 27
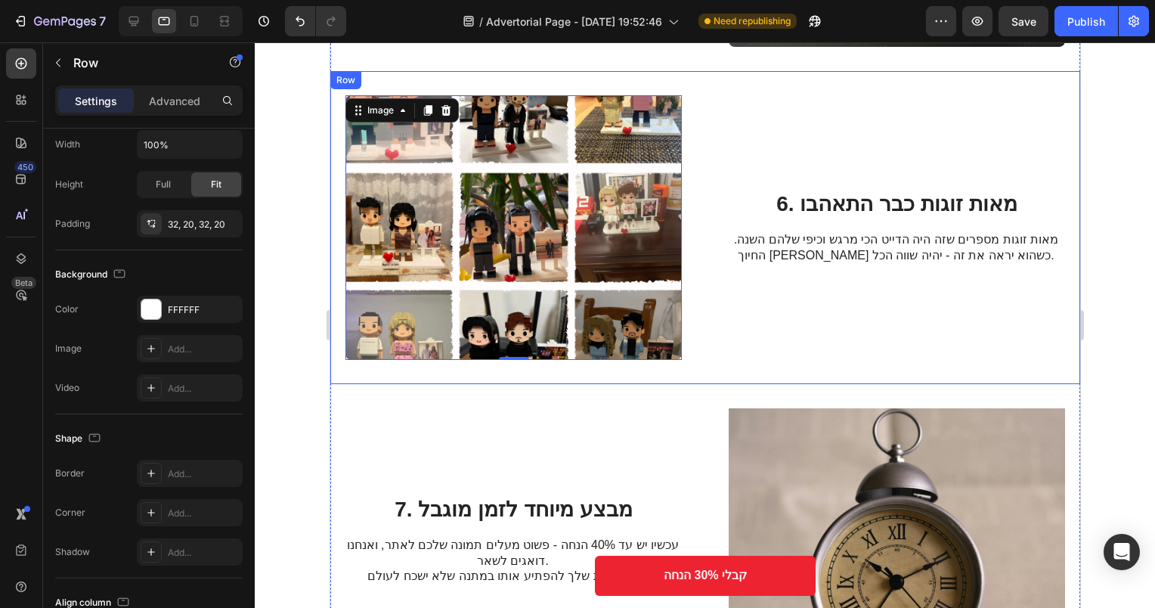
click at [636, 384] on div "7. מבצע מיוחד לזמן מוגבל Heading עכשיו יש עד 40% הנחה - פשוט מעלים תמונה שלכם ל…" at bounding box center [704, 540] width 750 height 313
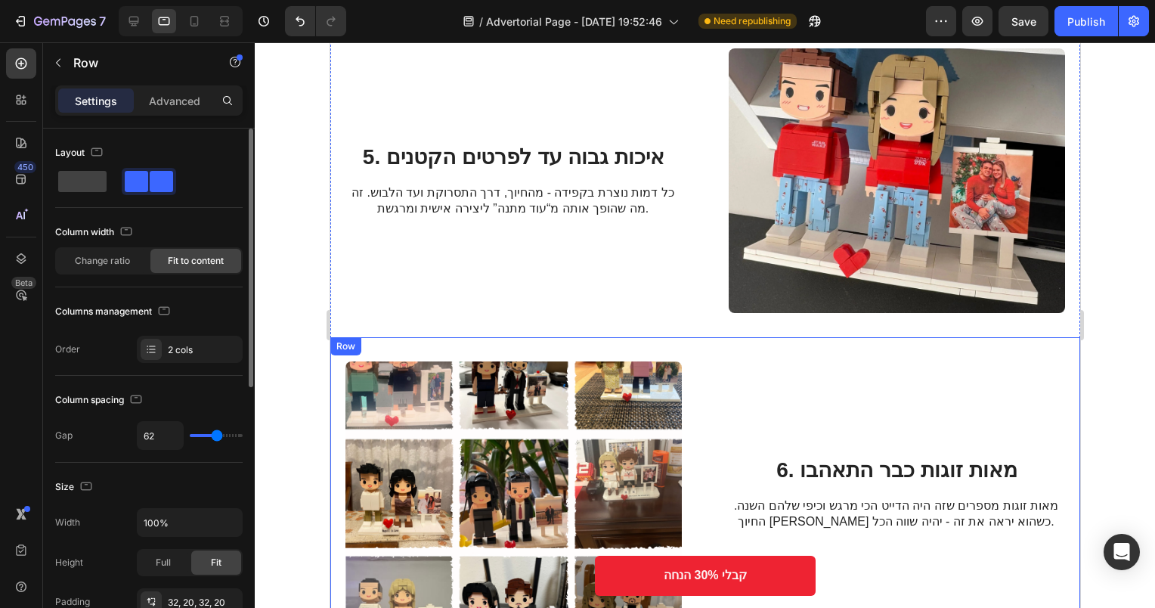
scroll to position [2168, 0]
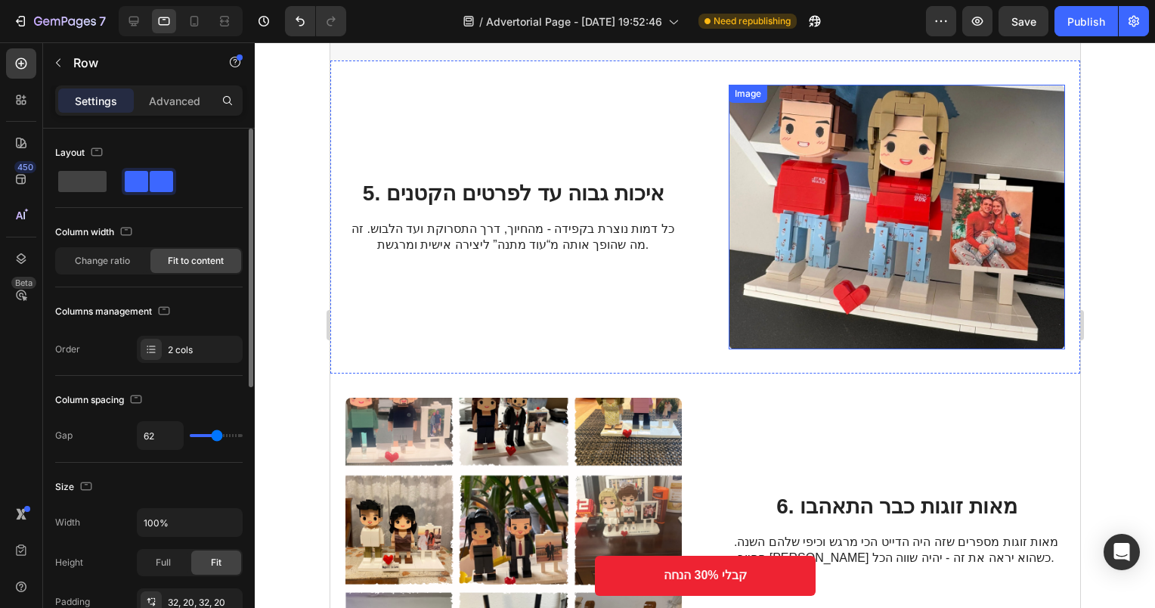
click at [790, 275] on img at bounding box center [896, 217] width 336 height 264
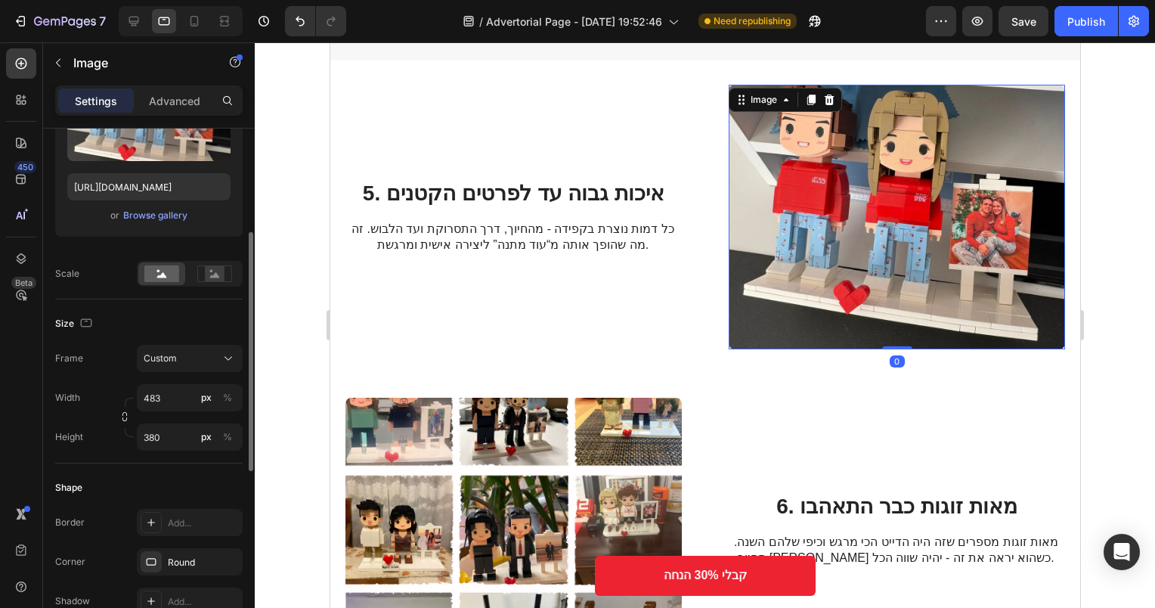
scroll to position [378, 0]
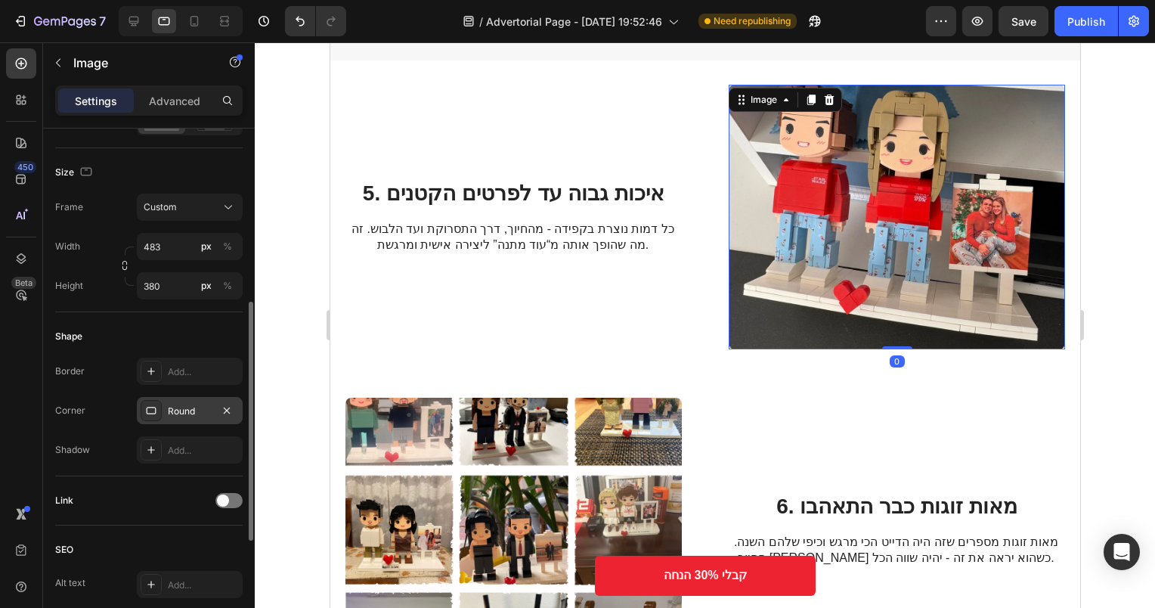
click at [187, 412] on div "Round" at bounding box center [190, 411] width 44 height 14
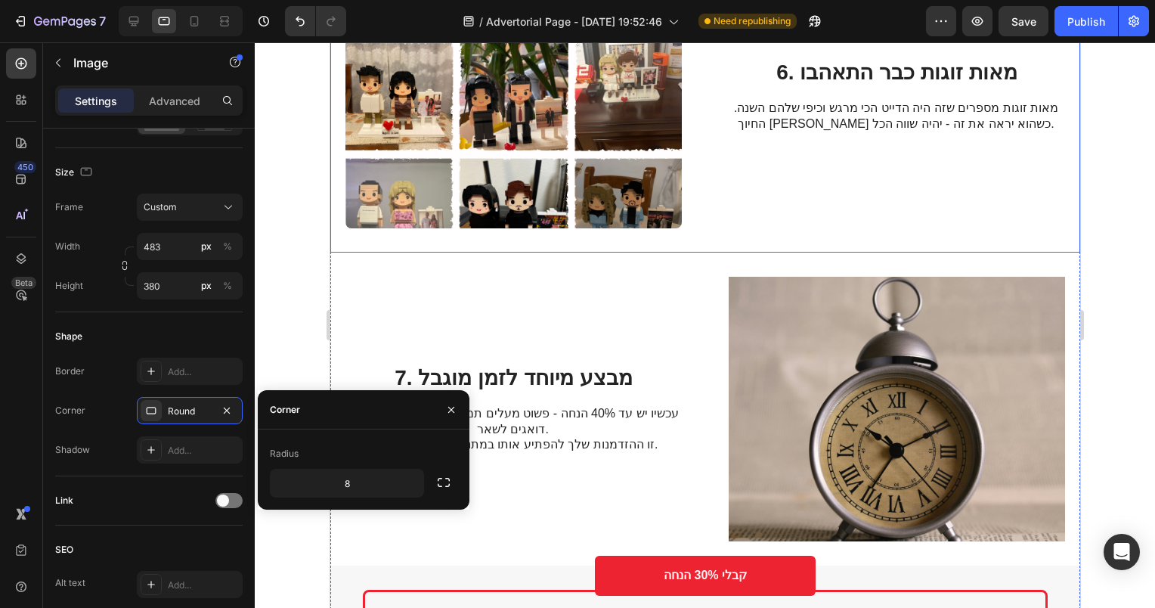
scroll to position [2621, 0]
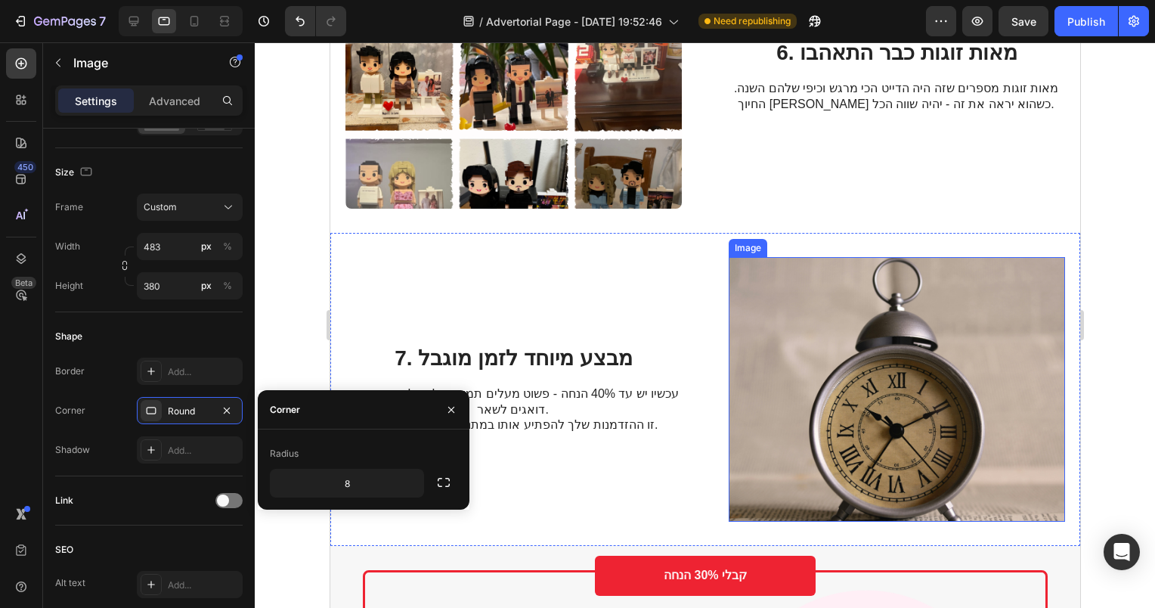
click at [760, 363] on img at bounding box center [896, 389] width 336 height 264
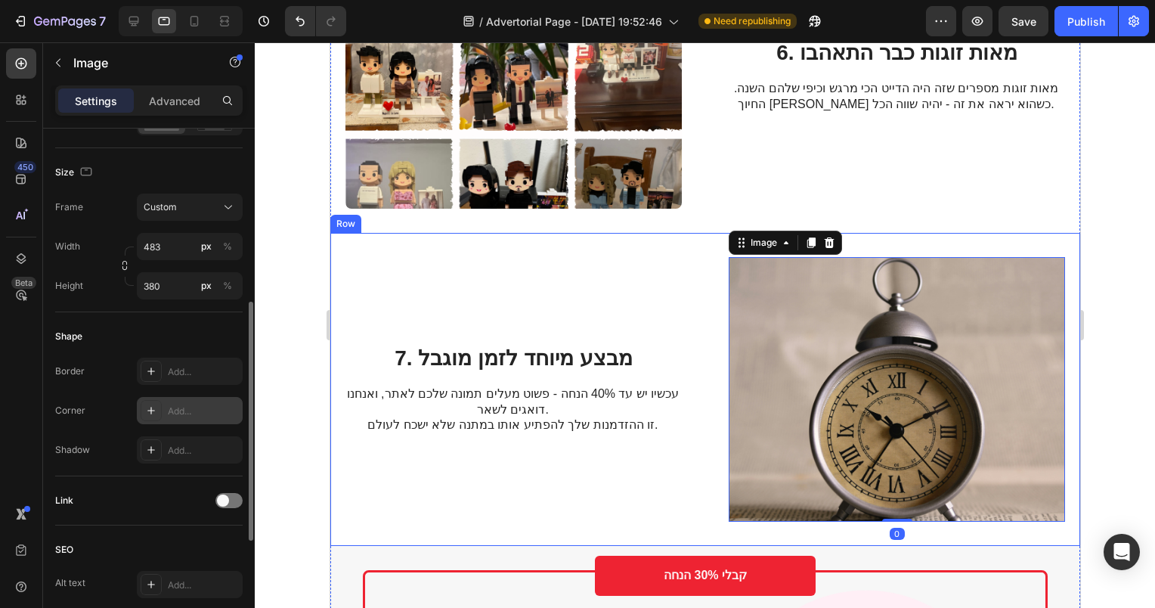
click at [172, 404] on div "Add..." at bounding box center [203, 411] width 71 height 14
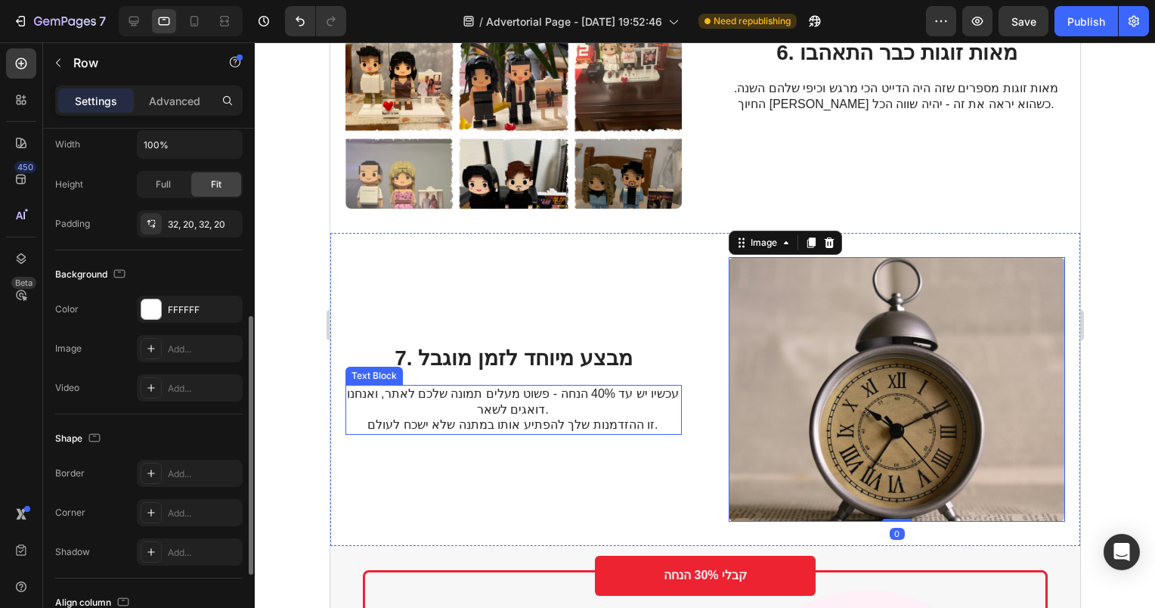
click at [406, 305] on div "7. מבצע מיוחד לזמן מוגבל Heading עכשיו יש עד 40% הנחה - פשוט מעלים תמונה שלכם ל…" at bounding box center [513, 389] width 336 height 264
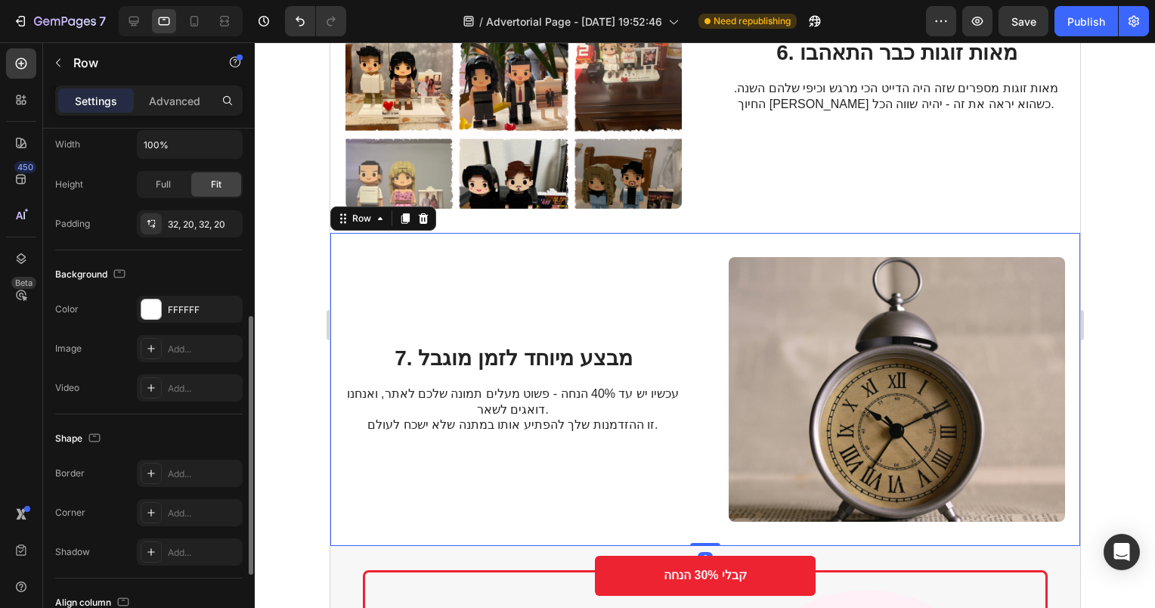
scroll to position [0, 0]
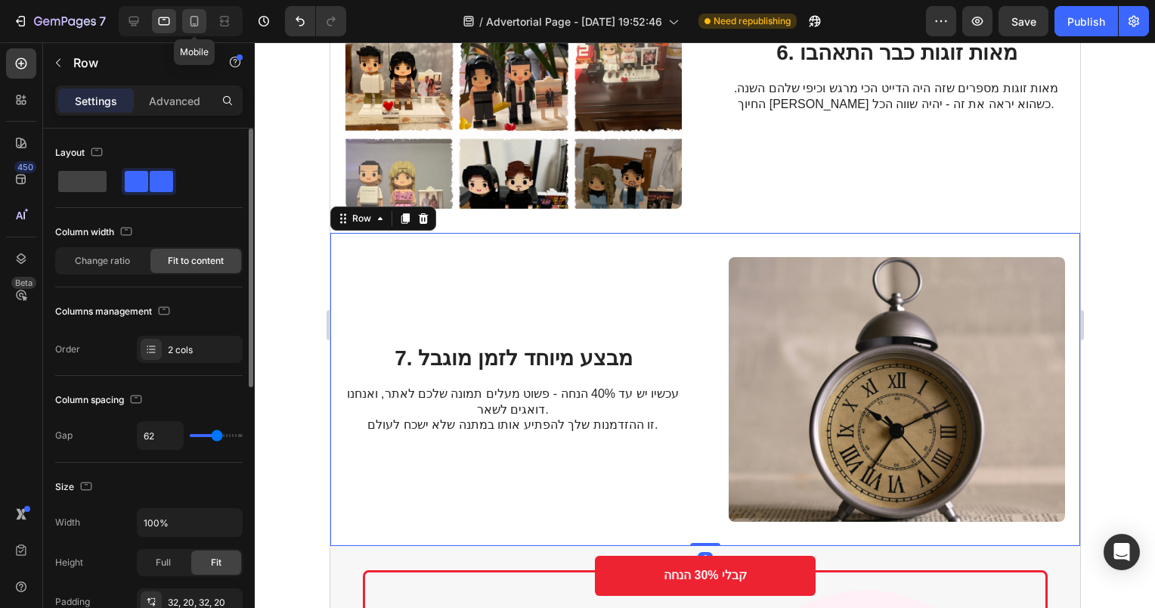
click at [193, 21] on icon at bounding box center [194, 21] width 15 height 15
type input "0"
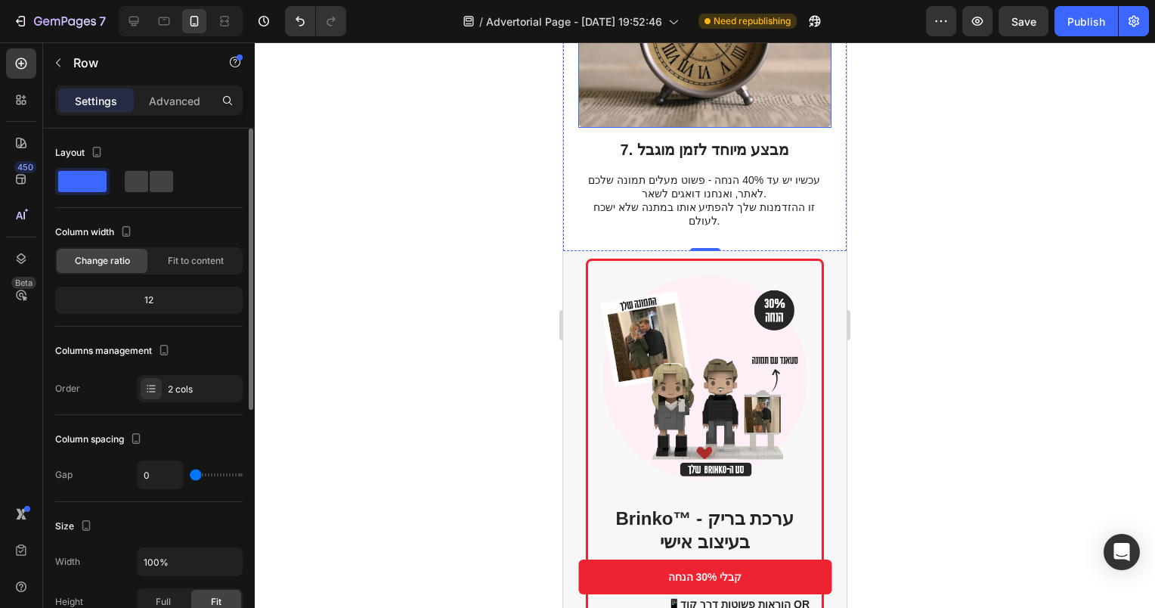
scroll to position [3300, 0]
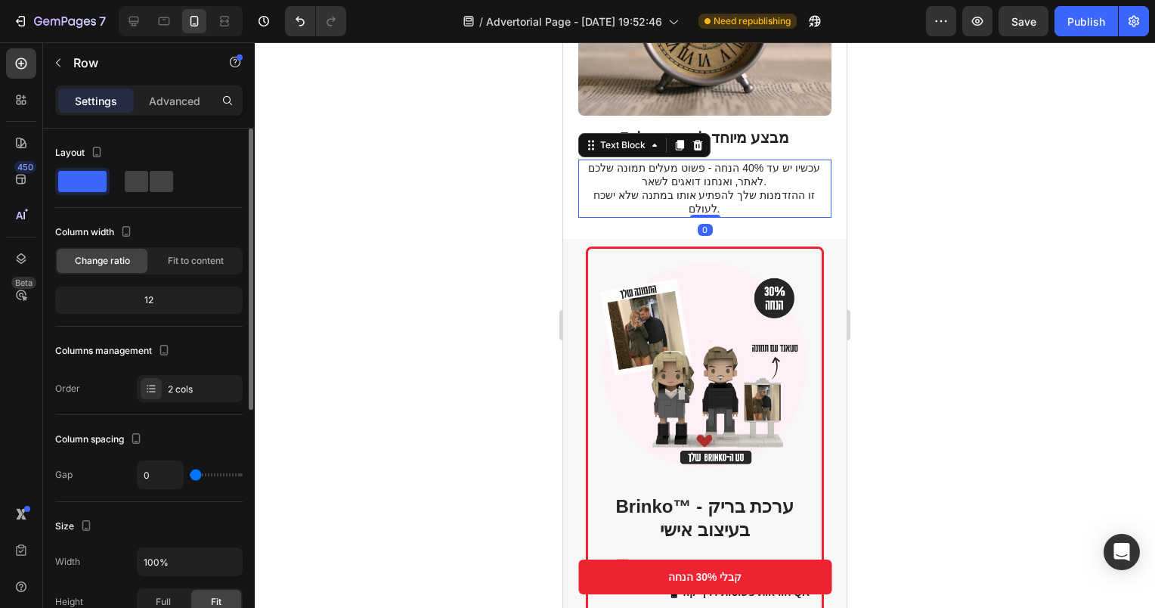
click at [717, 161] on p "עכשיו יש עד 40% הנחה - פשוט מעלים תמונה שלכם לאתר, ואנחנו דואגים לשאר. זו ההזדמ…" at bounding box center [704, 188] width 252 height 55
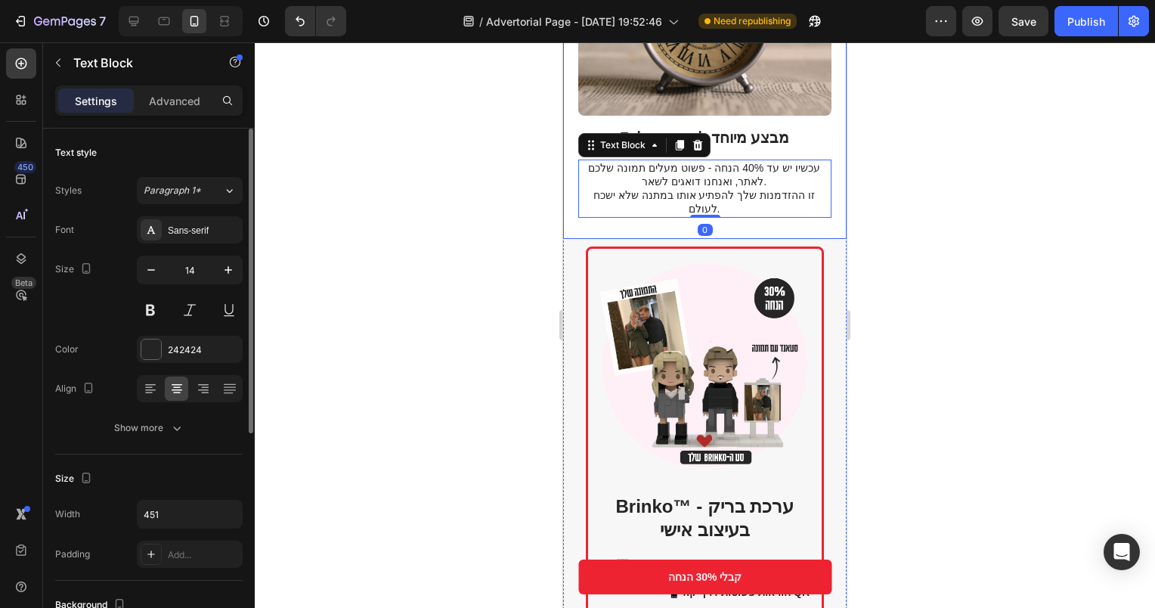
click at [729, 151] on div "7. מבצע מיוחד לזמן מוגבל Heading עכשיו יש עד 40% הנחה - פשוט מעלים תמונה שלכם ל…" at bounding box center [704, 39] width 283 height 397
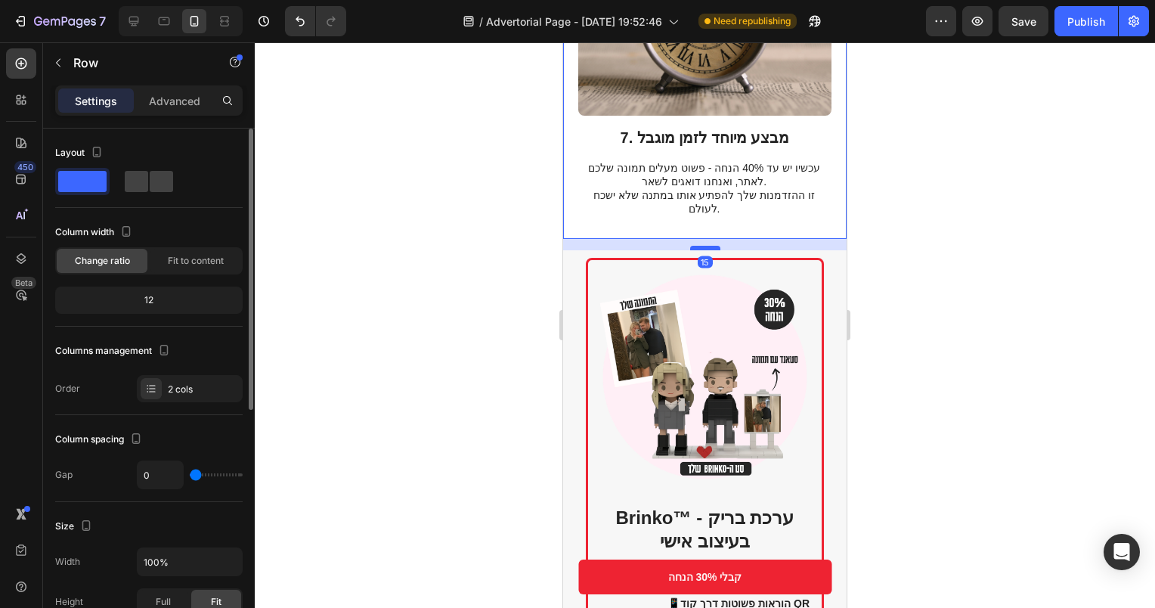
drag, startPoint x: 704, startPoint y: 163, endPoint x: 704, endPoint y: 175, distance: 11.3
click at [704, 246] on div at bounding box center [705, 248] width 30 height 5
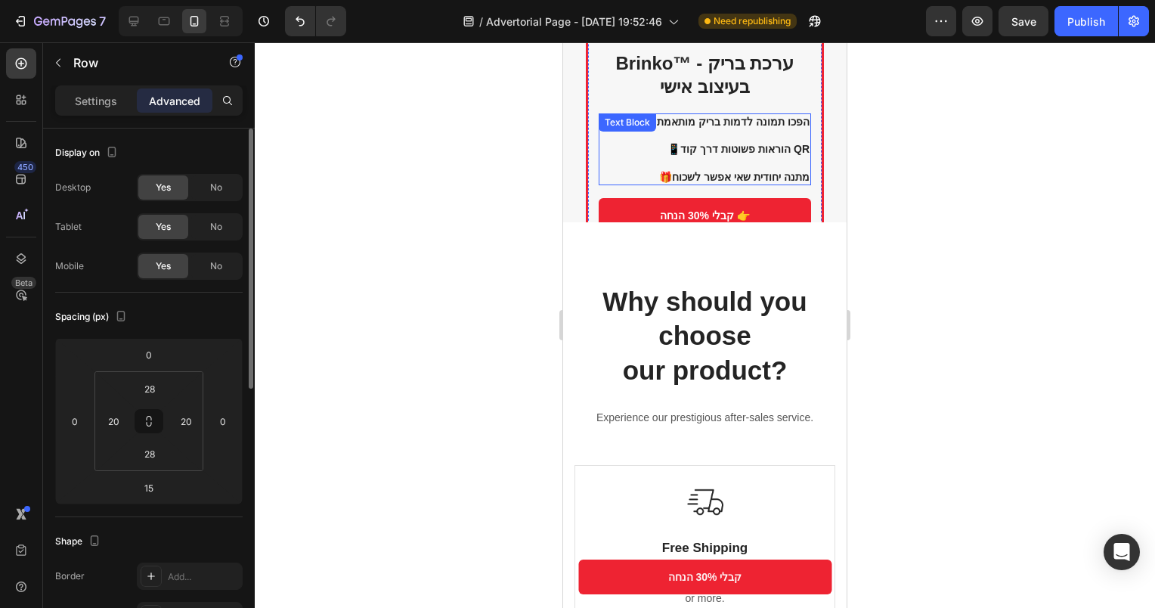
scroll to position [3678, 0]
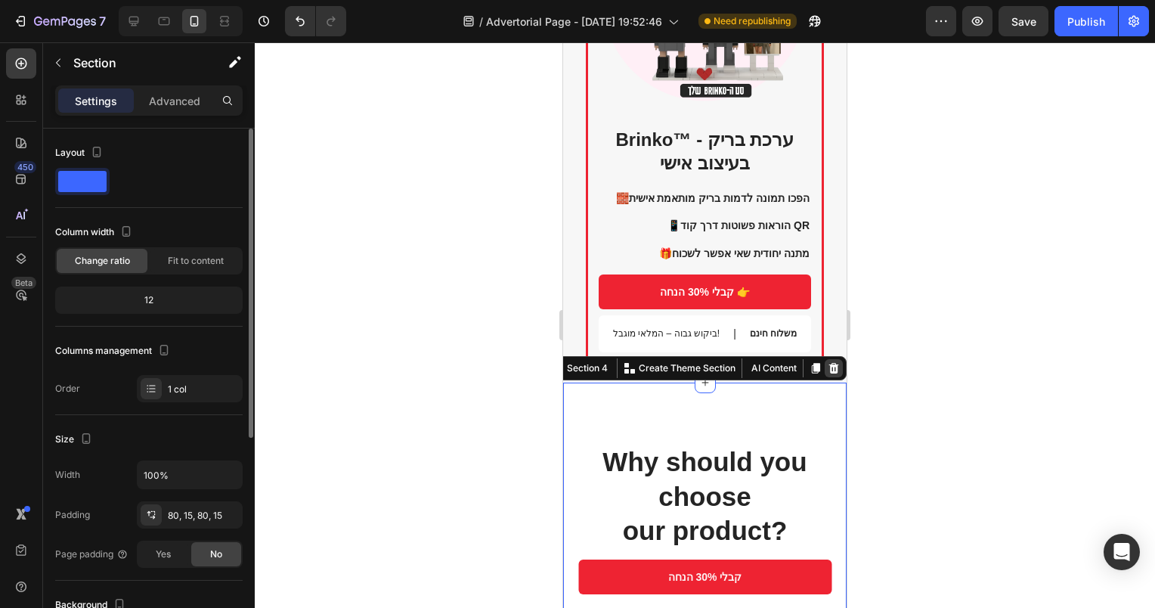
click at [829, 363] on icon at bounding box center [834, 368] width 10 height 11
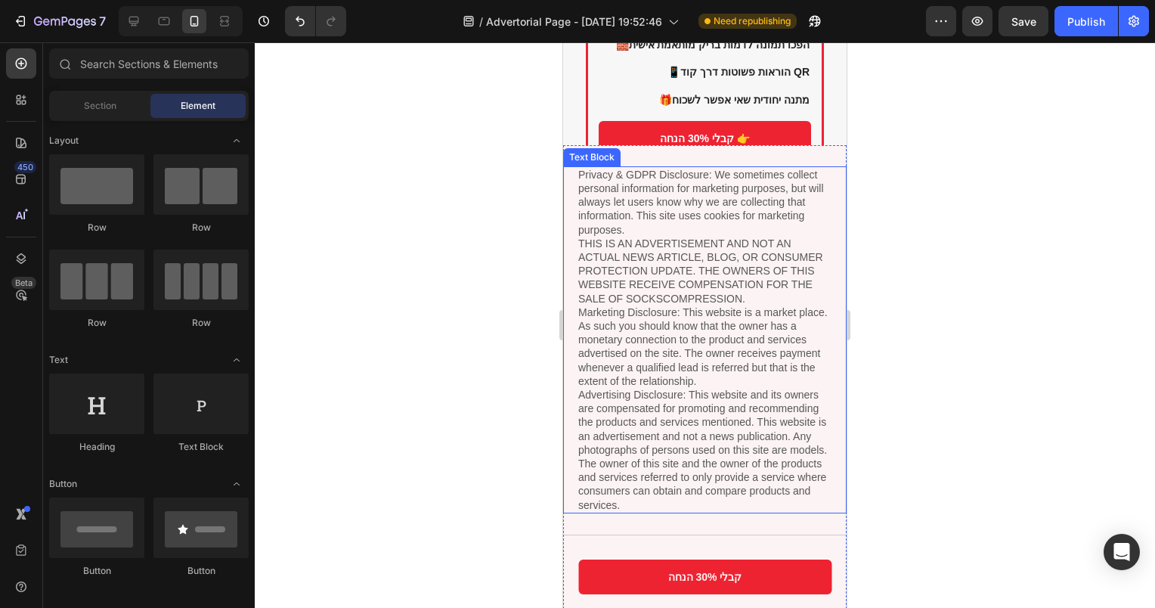
scroll to position [3829, 0]
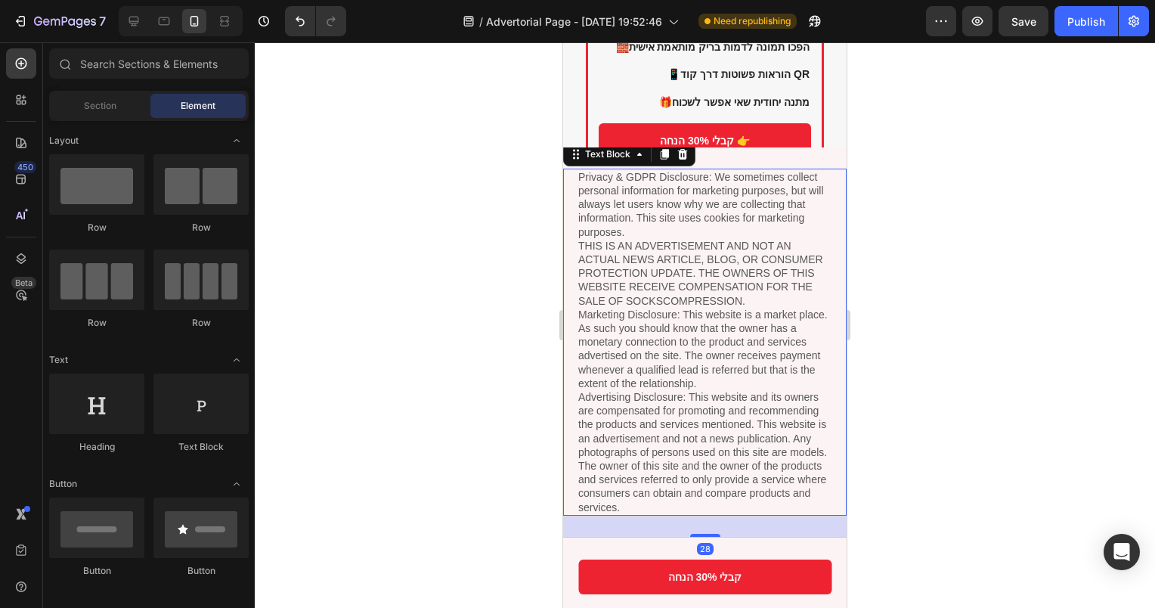
click at [706, 354] on p "Privacy & GDPR Disclosure: We sometimes collect personal information for market…" at bounding box center [704, 342] width 253 height 344
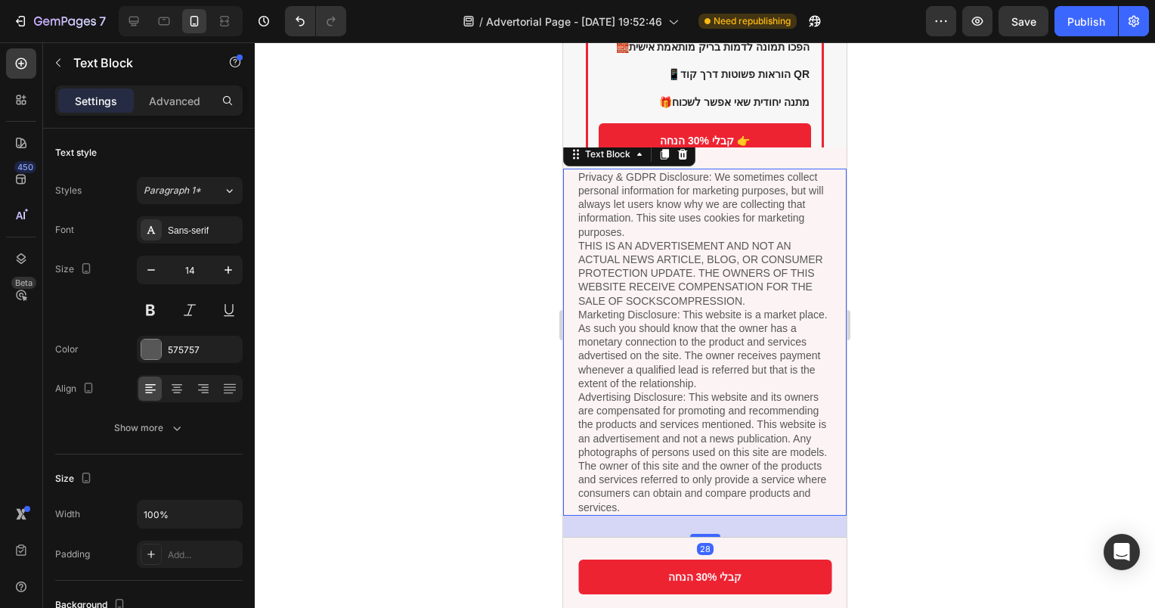
click at [706, 354] on p "Privacy & GDPR Disclosure: We sometimes collect personal information for market…" at bounding box center [704, 342] width 253 height 344
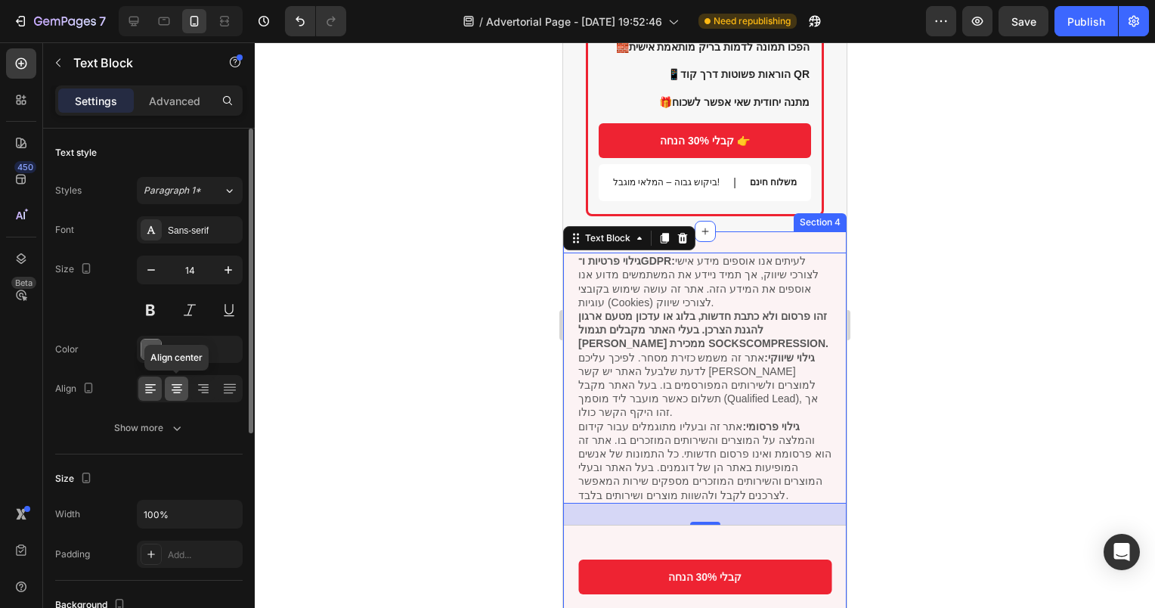
click at [176, 391] on icon at bounding box center [176, 388] width 15 height 15
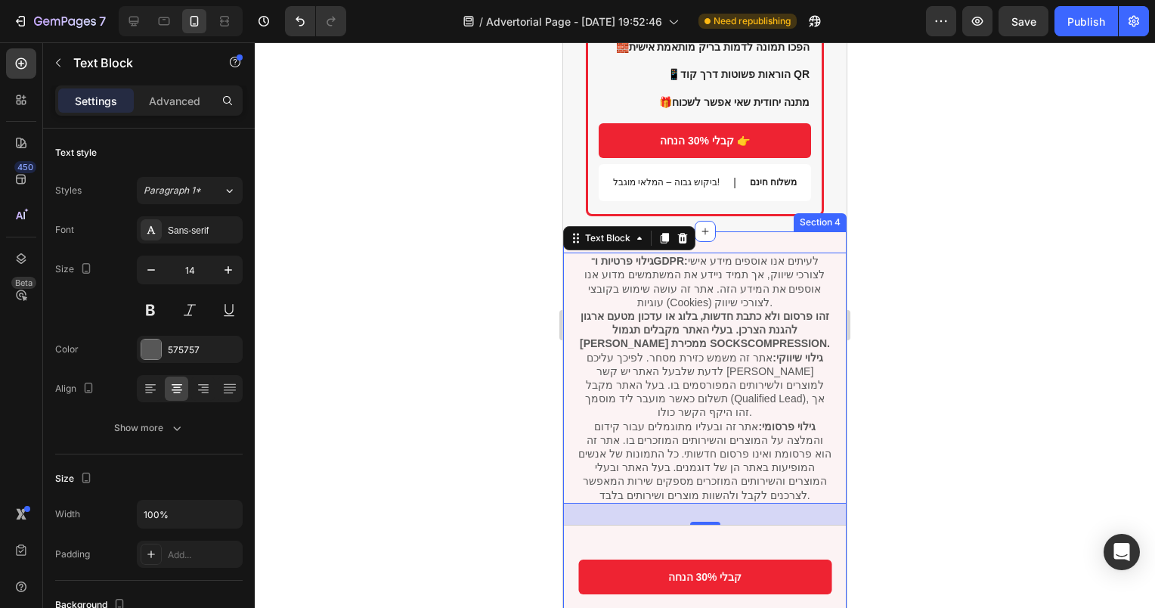
click at [696, 469] on div "גילוי פרטיות ו־GDPR: לעיתים אנו אוספים מידע אישי לצורכי שיווק, אך תמיד ניידע את…" at bounding box center [704, 428] width 283 height 395
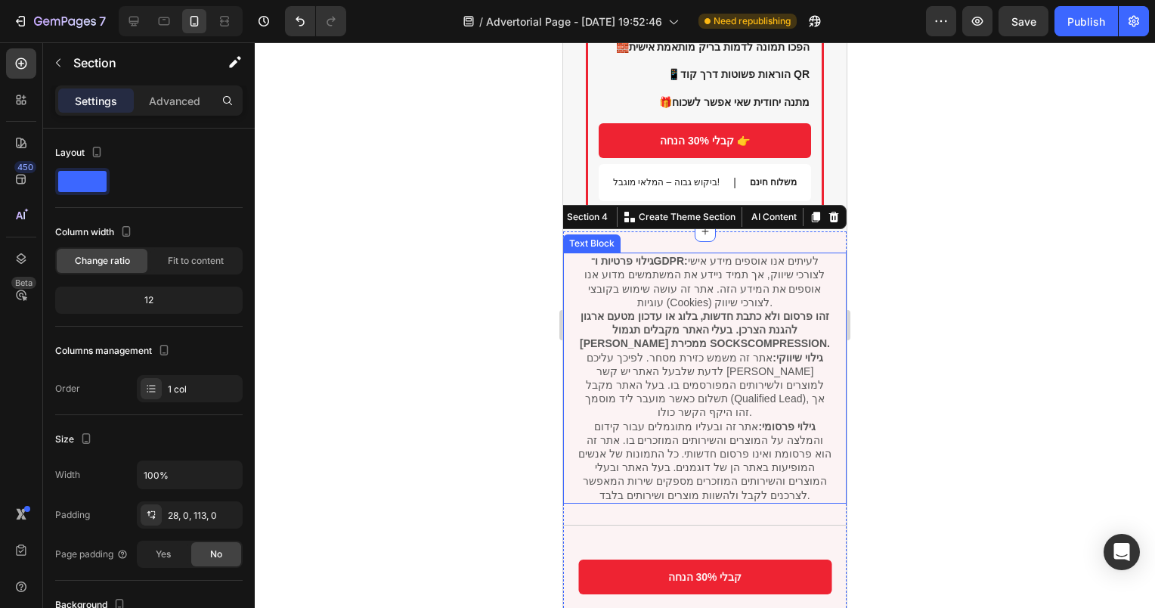
click at [711, 351] on p "גילוי שיווקי: אתר זה משמש כזירת מסחר. לפיכך עליכם לדעת שלבעל האתר יש קשר [PERSO…" at bounding box center [704, 385] width 253 height 69
click at [750, 453] on div "גילוי פרטיות ו־GDPR: לעיתים אנו אוספים מידע אישי לצורכי שיווק, אך תמיד ניידע את…" at bounding box center [704, 428] width 283 height 395
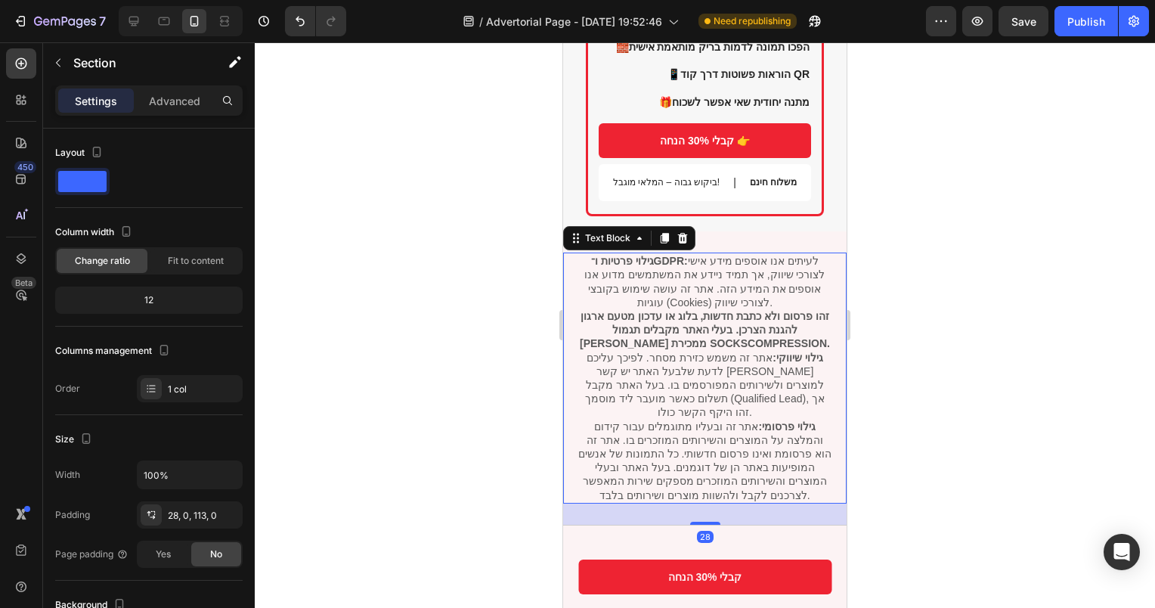
click at [709, 404] on div "גילוי פרטיות ו־GDPR: לעיתים אנו אוספים מידע אישי לצורכי שיווק, אך תמיד ניידע את…" at bounding box center [704, 377] width 283 height 251
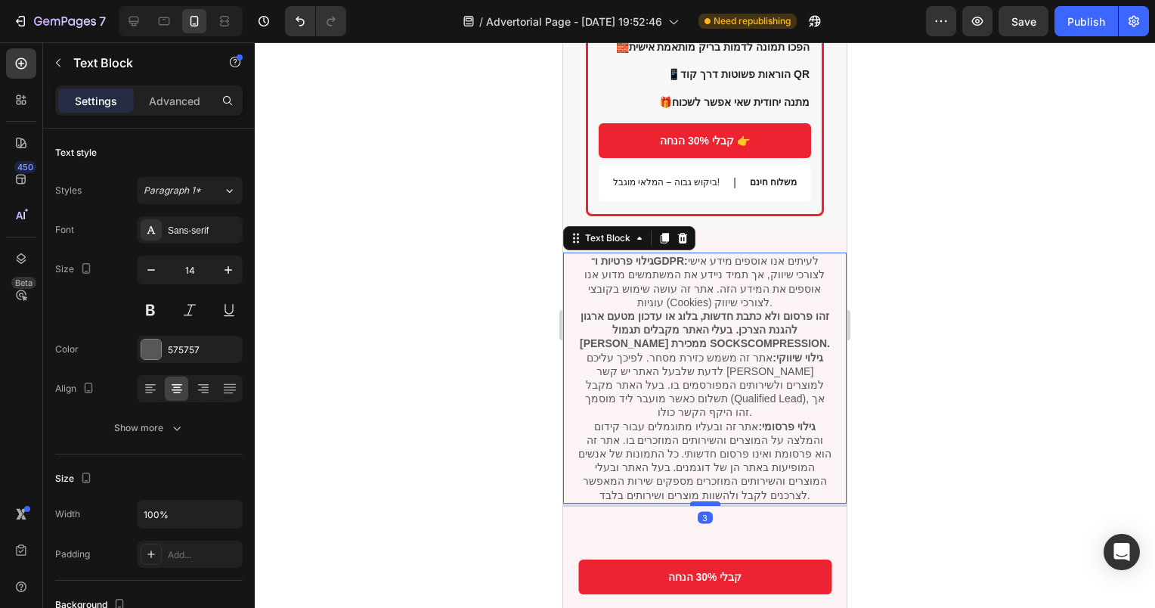
drag, startPoint x: 701, startPoint y: 425, endPoint x: 706, endPoint y: 407, distance: 19.4
click at [706, 501] on div at bounding box center [705, 503] width 30 height 5
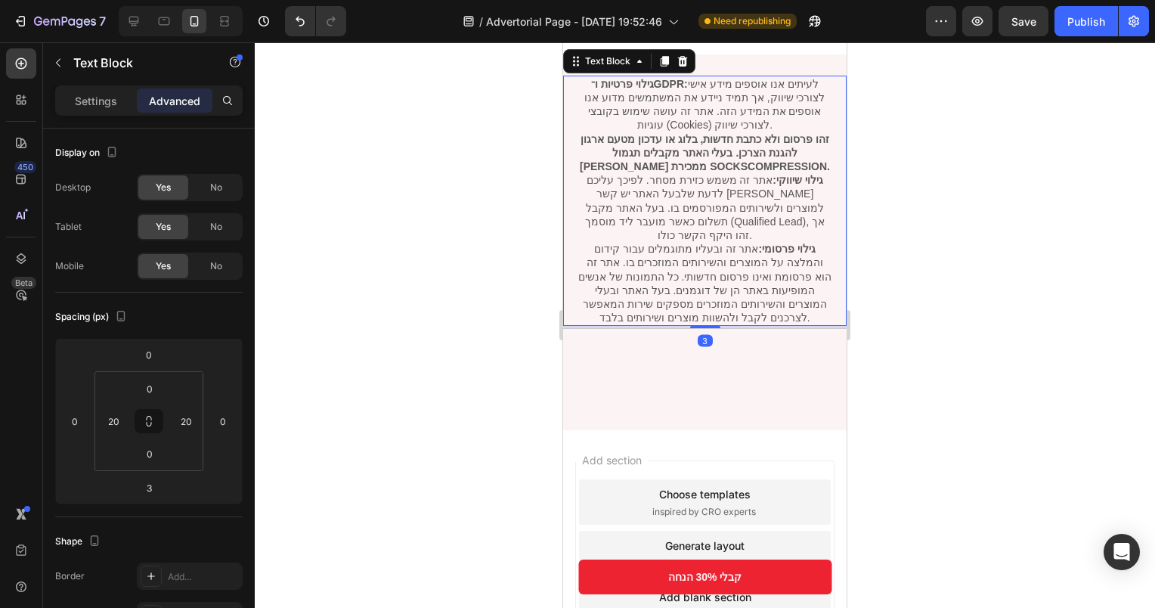
scroll to position [3673, 0]
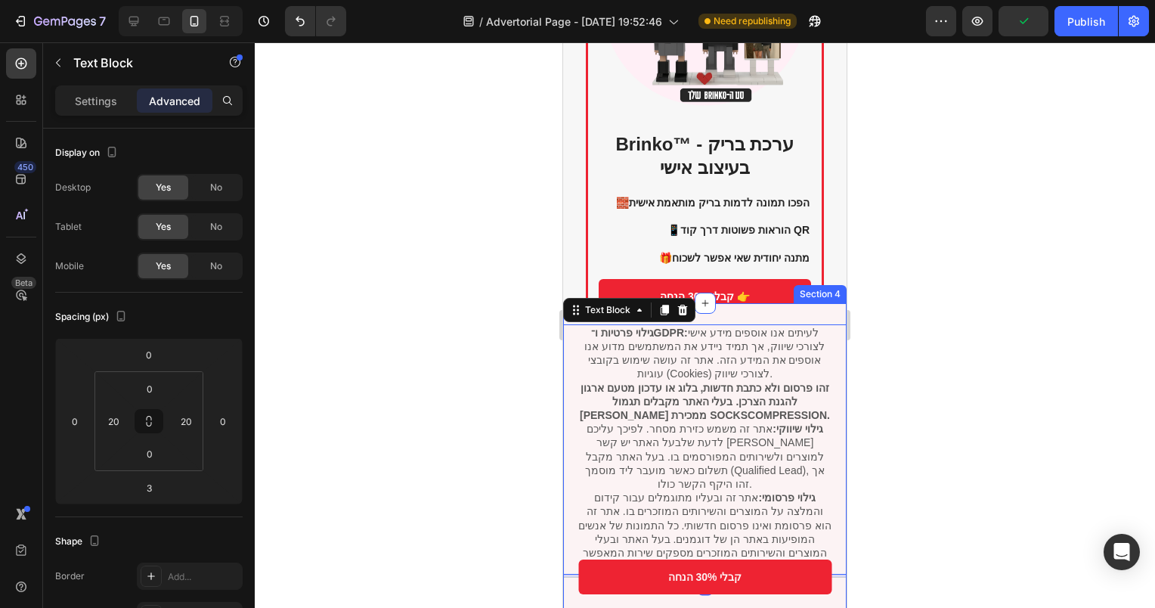
click at [723, 311] on div "גילוי פרטיות ו־GDPR: לעיתים אנו אוספים מידע אישי לצורכי שיווק, אך תמיד ניידע את…" at bounding box center [704, 491] width 283 height 376
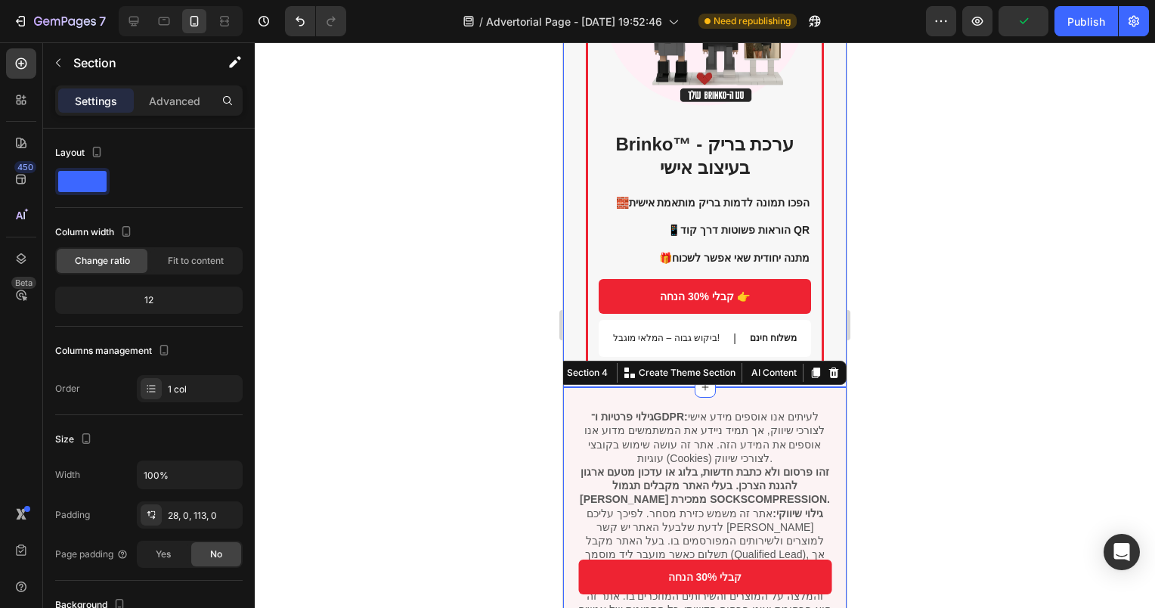
click at [832, 236] on div "Brinko™ - ערכת בריק בעיצוב אישי Heading 🧱 הפכו תמונה לדמות בריק מותאמת אישית 📱 …" at bounding box center [704, 132] width 283 height 511
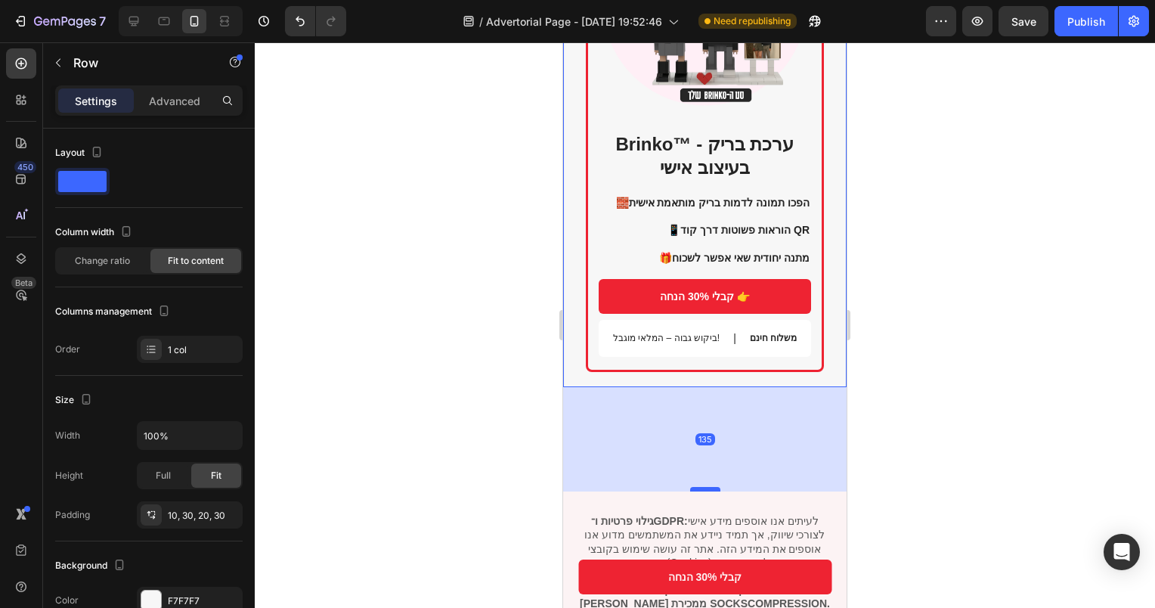
drag, startPoint x: 707, startPoint y: 301, endPoint x: 705, endPoint y: 418, distance: 117.2
click at [704, 487] on div at bounding box center [705, 489] width 30 height 5
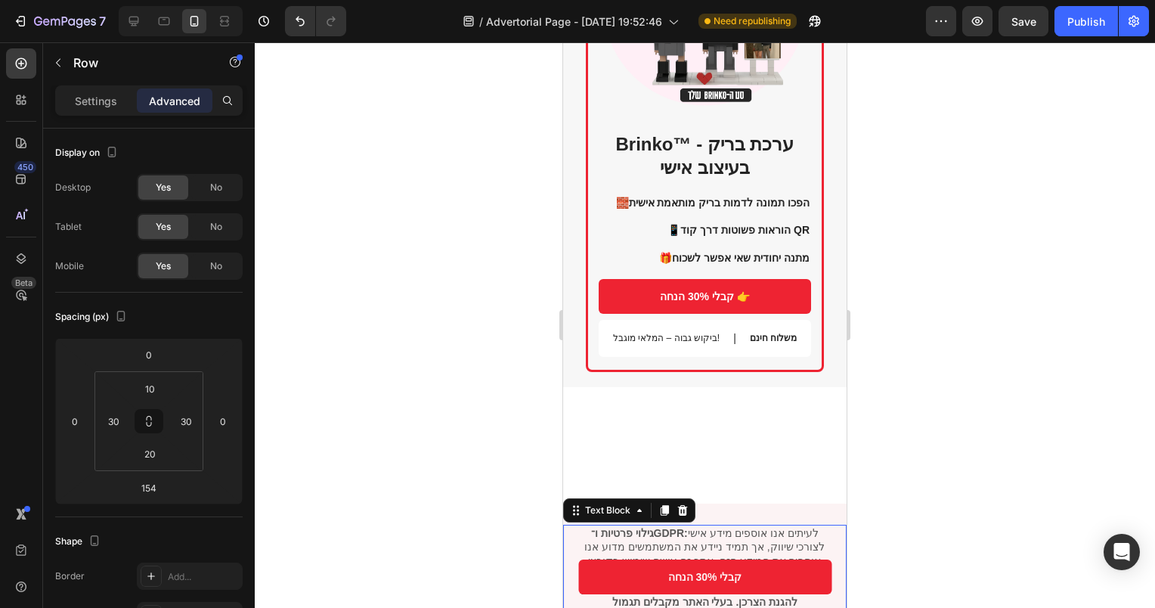
click at [723, 526] on p "גילוי פרטיות ו־GDPR: לעיתים אנו אוספים מידע אישי לצורכי שיווק, אך תמיד ניידע את…" at bounding box center [704, 553] width 253 height 55
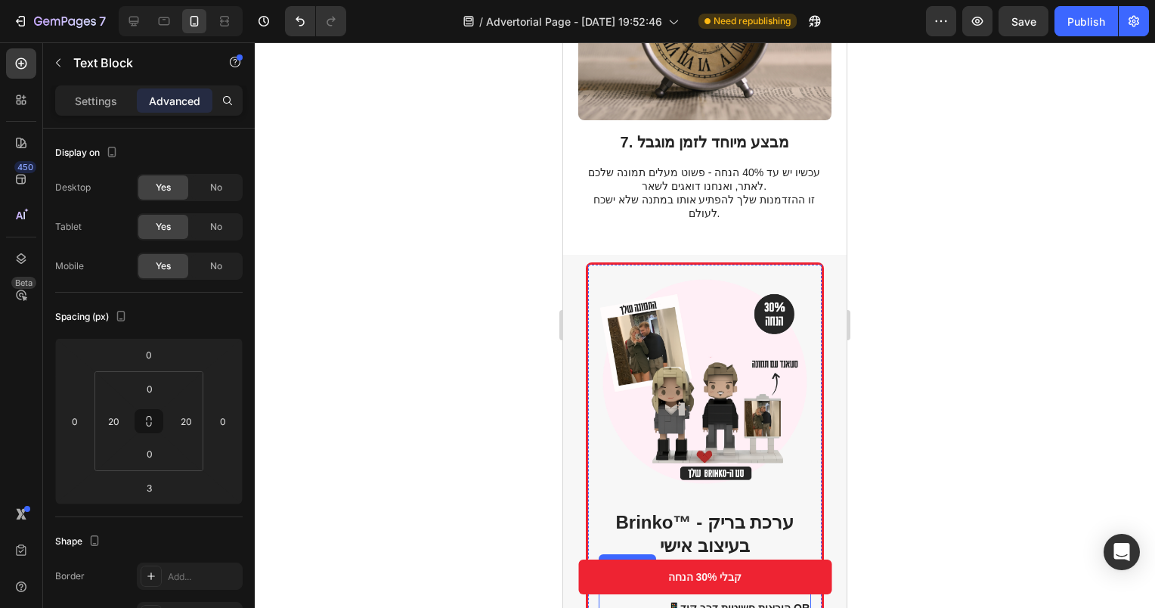
scroll to position [3749, 0]
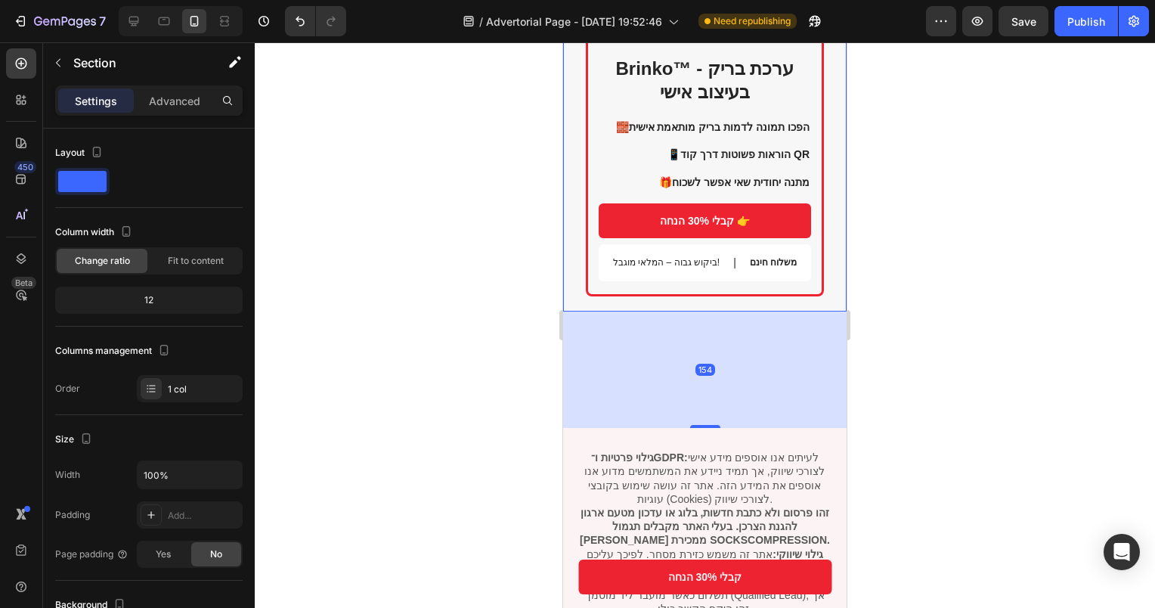
click at [720, 224] on div "Brinko™ - ערכת בריק בעיצוב אישי Heading 🧱 הפכו תמונה לדמות בריק מותאמת אישית 📱 …" at bounding box center [704, 56] width 283 height 511
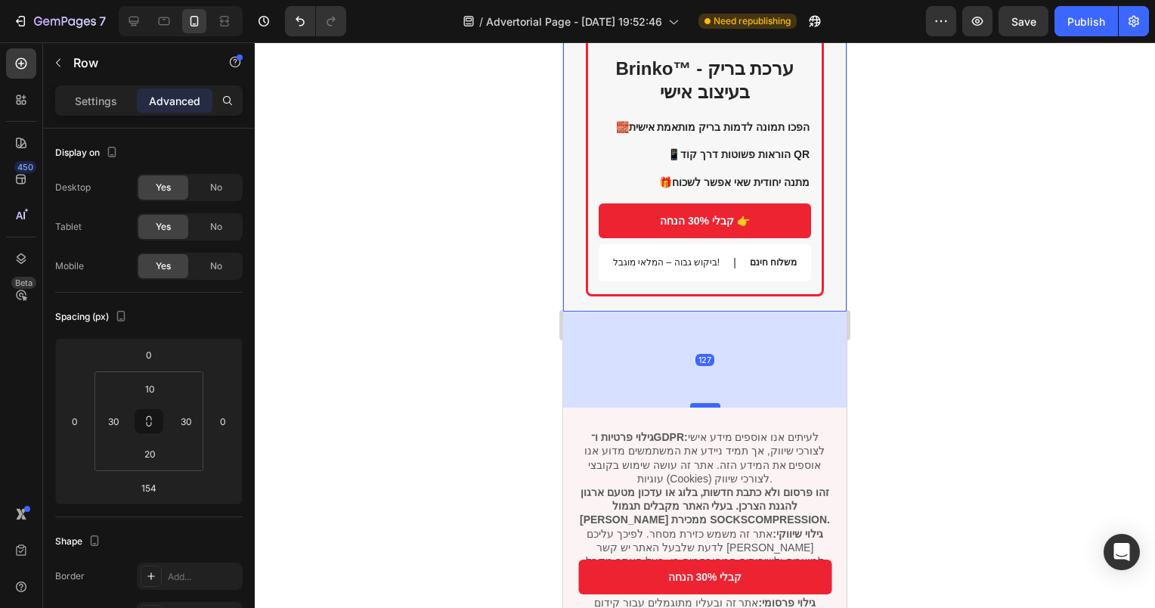
drag, startPoint x: 707, startPoint y: 339, endPoint x: 710, endPoint y: 312, distance: 26.6
click at [710, 403] on div at bounding box center [705, 405] width 30 height 5
type input "120"
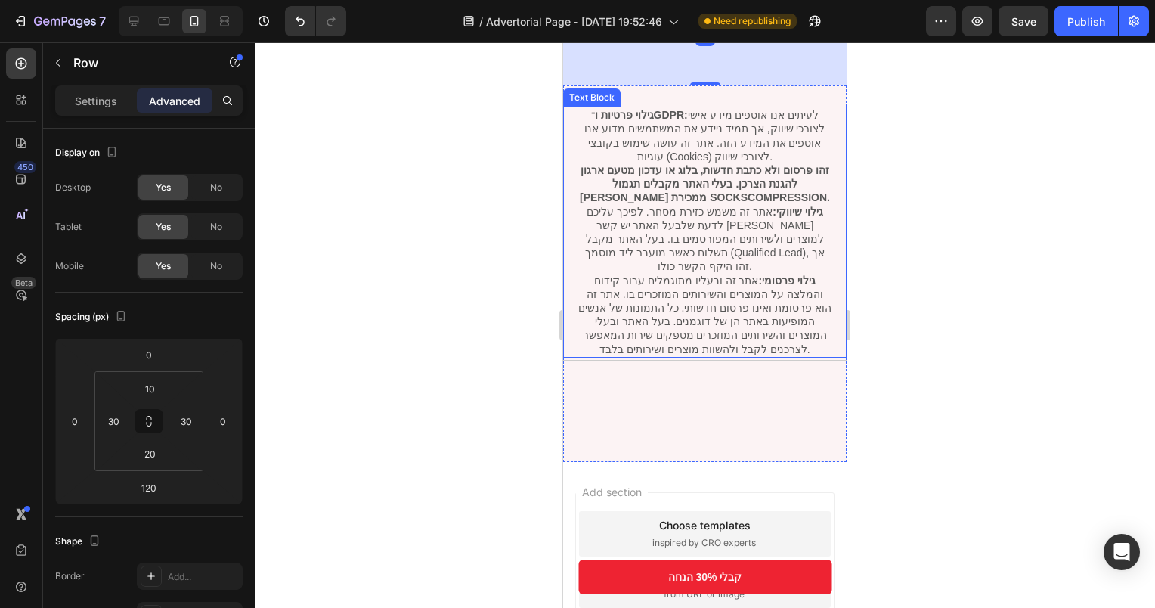
scroll to position [4066, 0]
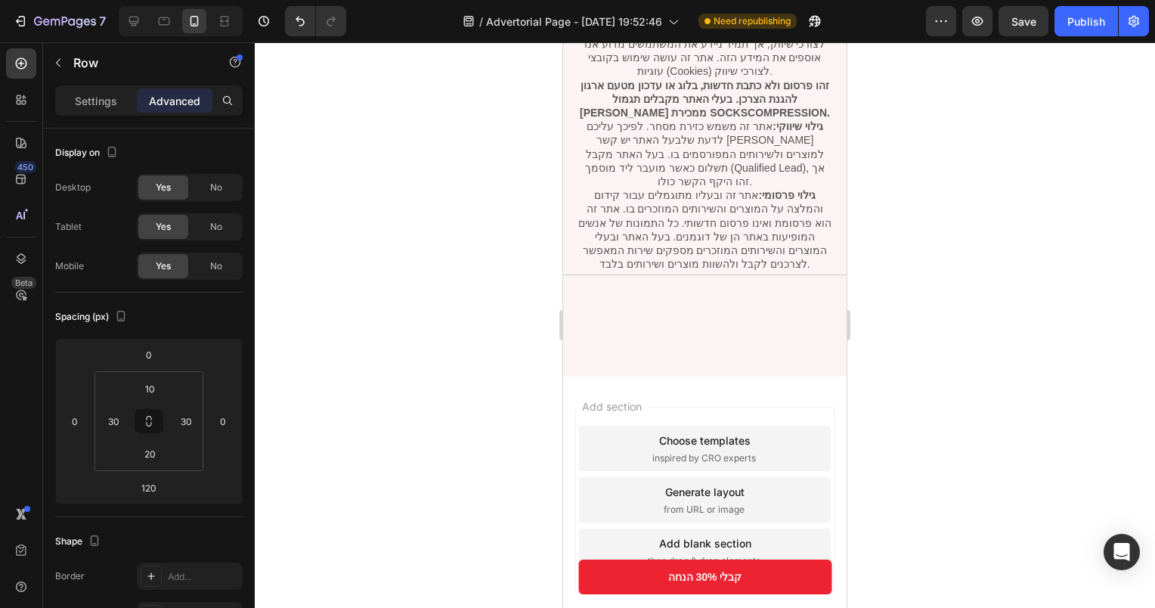
click at [715, 407] on div "Add section Choose templates inspired by CRO experts Generate layout from URL o…" at bounding box center [704, 500] width 259 height 186
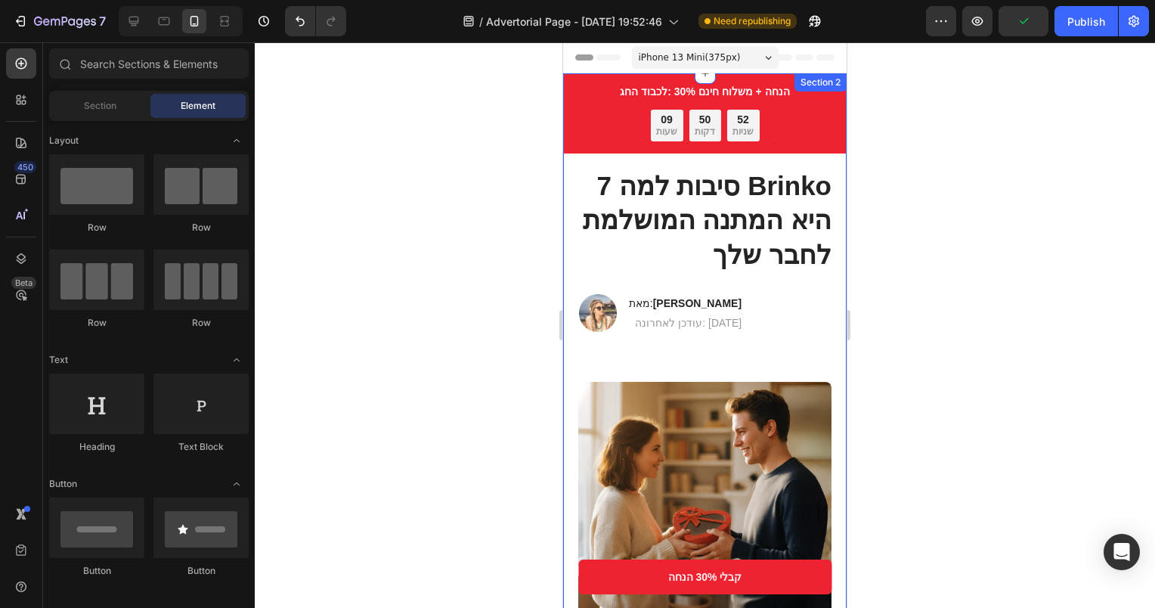
scroll to position [0, 0]
click at [1090, 11] on button "Publish" at bounding box center [1085, 21] width 63 height 30
